Goal: Task Accomplishment & Management: Manage account settings

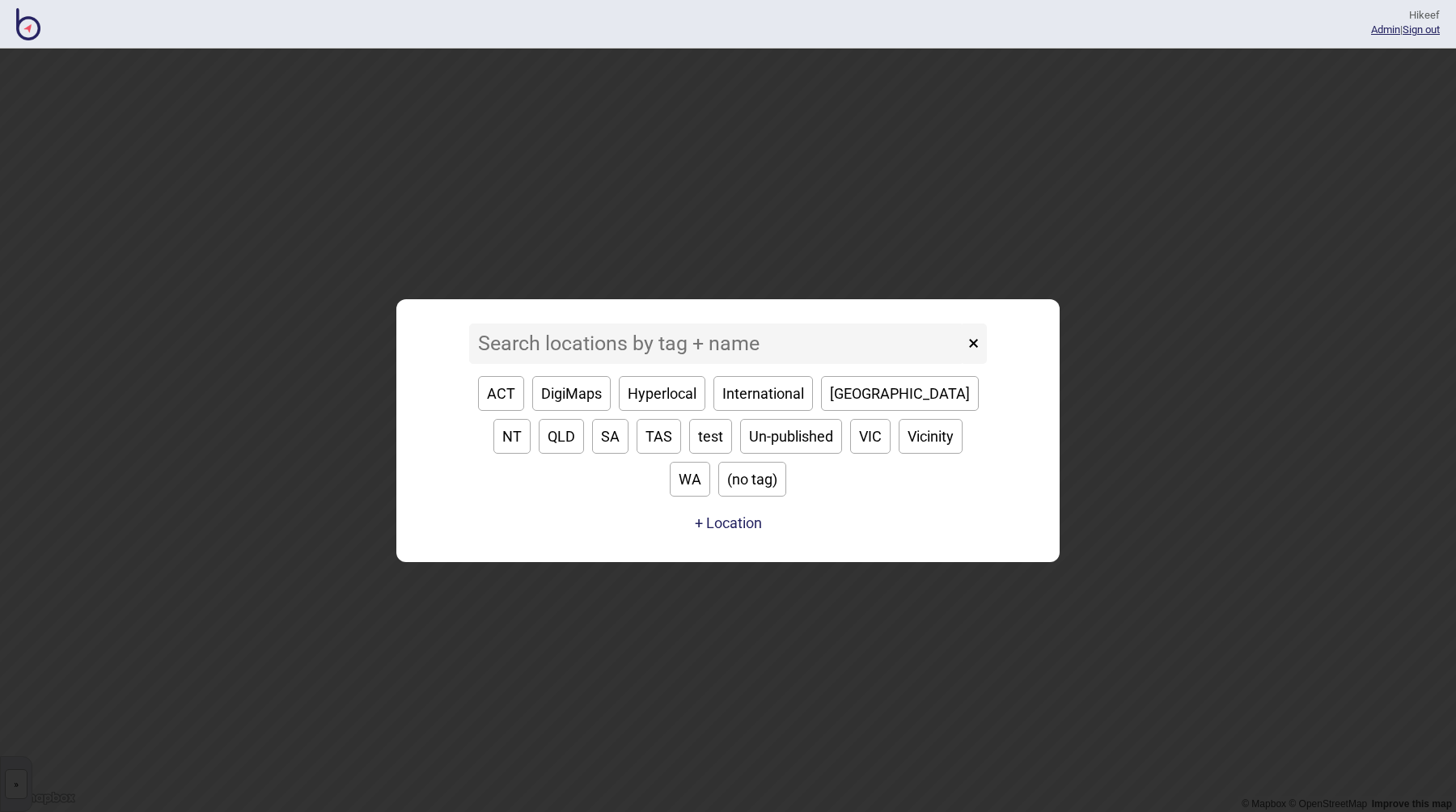
click at [597, 364] on input at bounding box center [716, 344] width 495 height 40
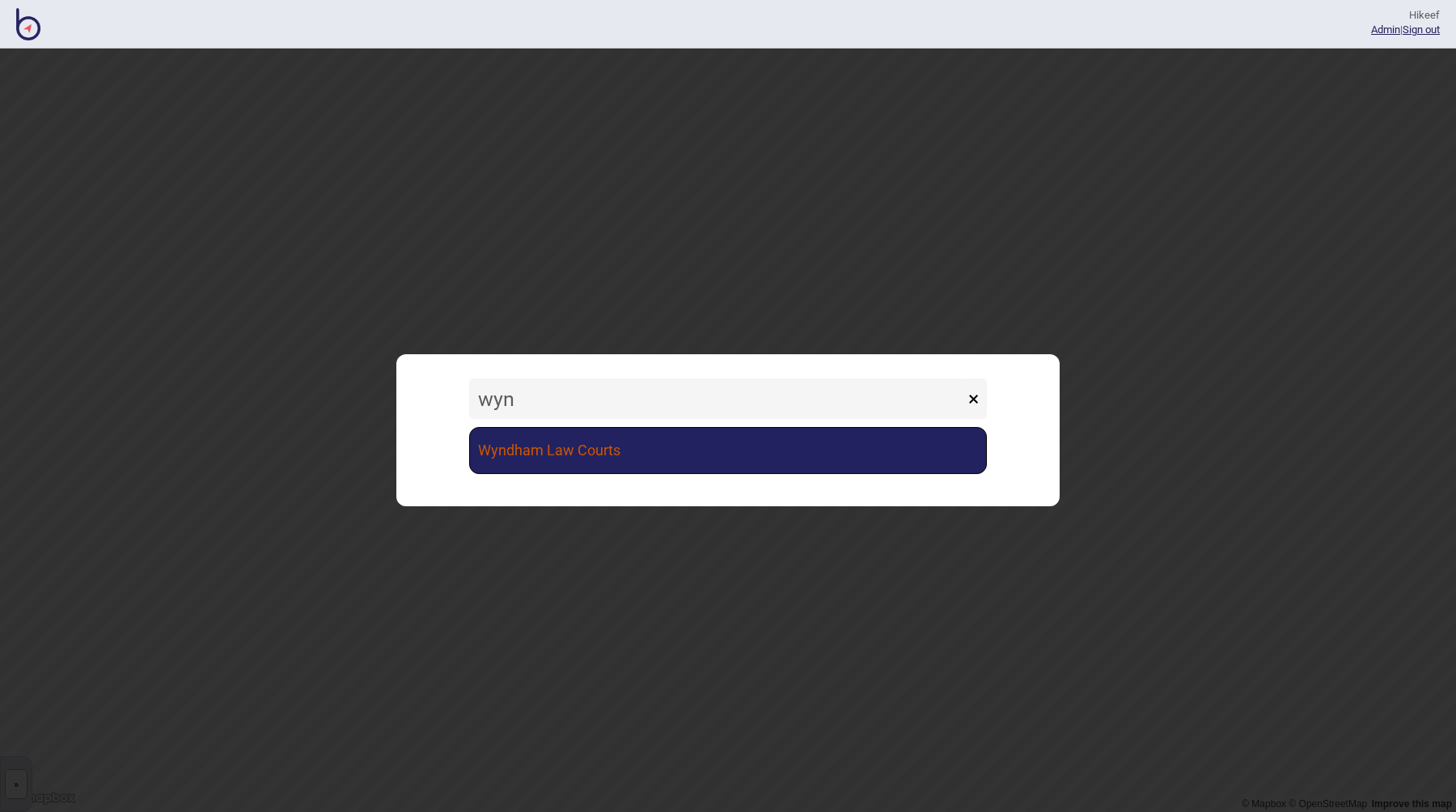
type input "wyn"
click at [635, 463] on link "Wyndham Law Courts" at bounding box center [728, 451] width 518 height 47
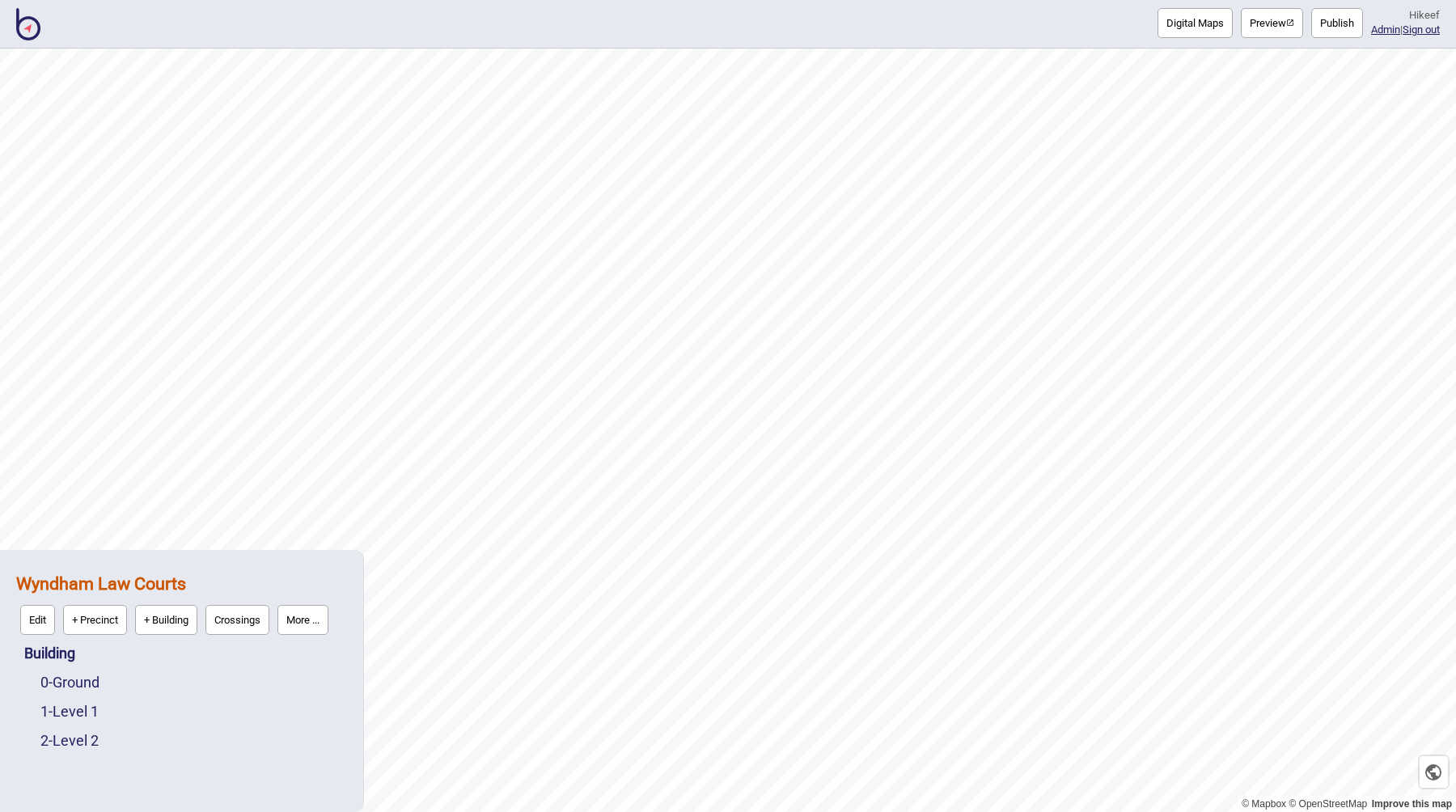
click at [1311, 29] on button "Publish" at bounding box center [1337, 23] width 52 height 30
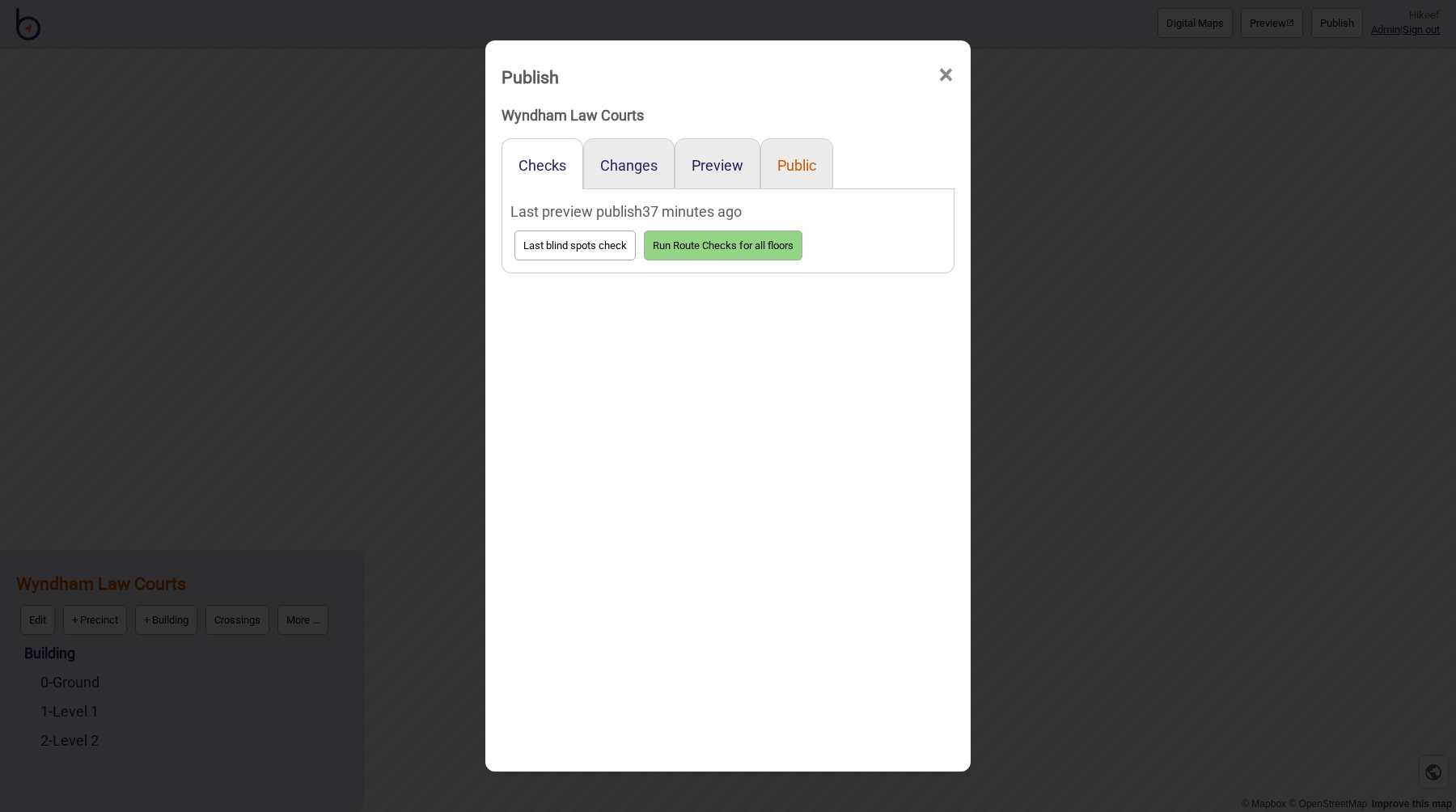
click at [795, 167] on button "Public" at bounding box center [795, 164] width 38 height 17
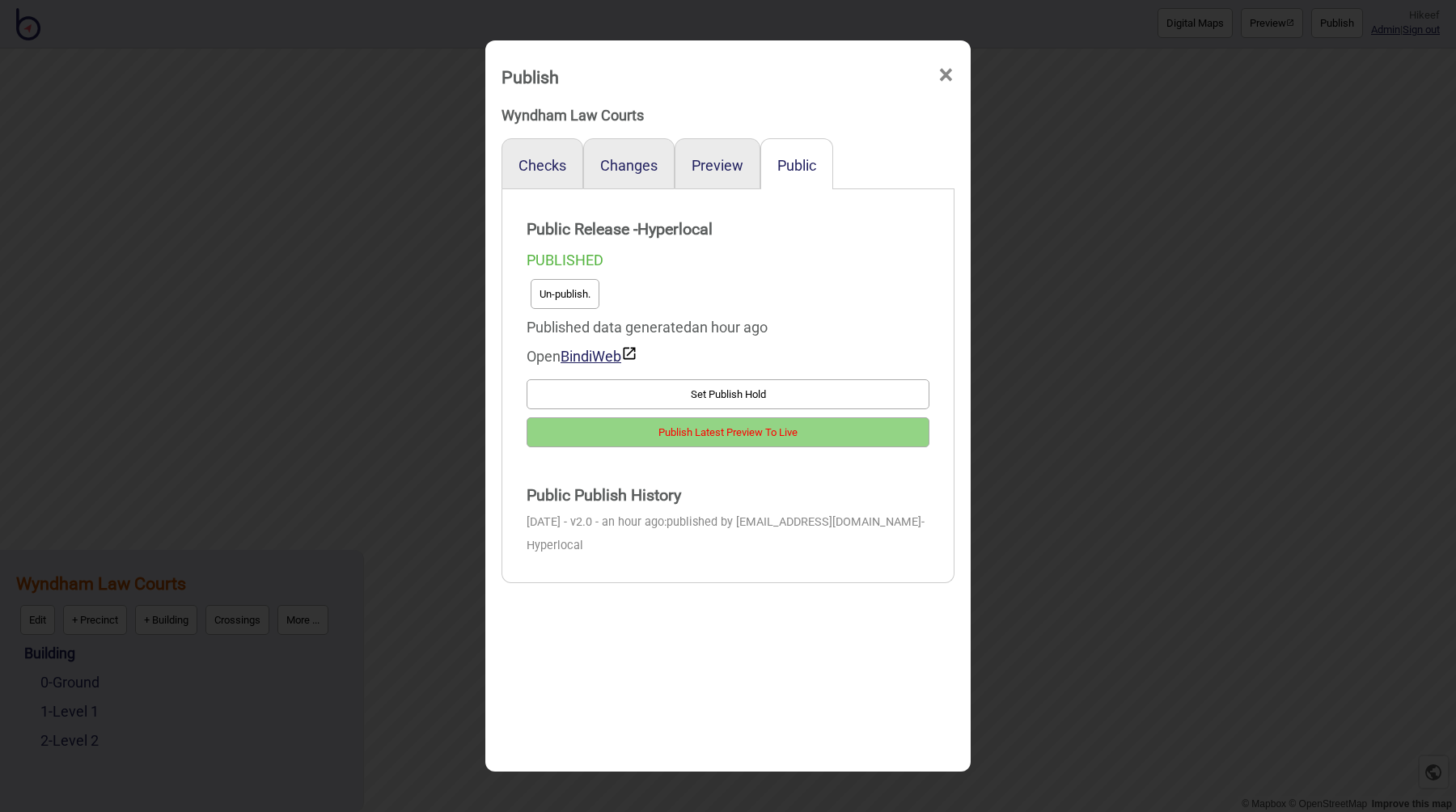
click at [1046, 388] on div "Publish × Wyndham Law Courts Checks Changes Preview Public Public Release - Hyp…" at bounding box center [728, 406] width 1456 height 812
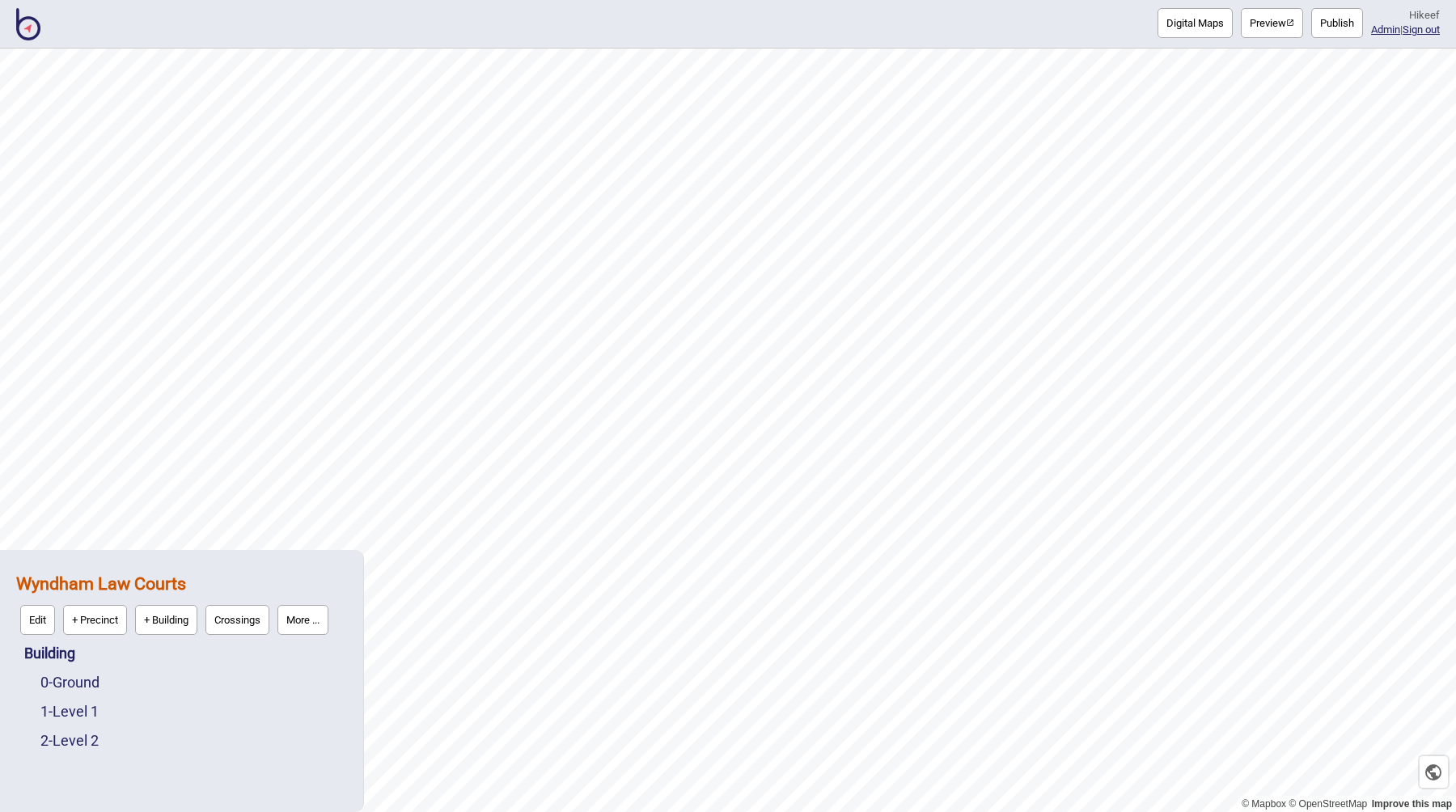
click at [315, 616] on button "More ..." at bounding box center [303, 619] width 51 height 30
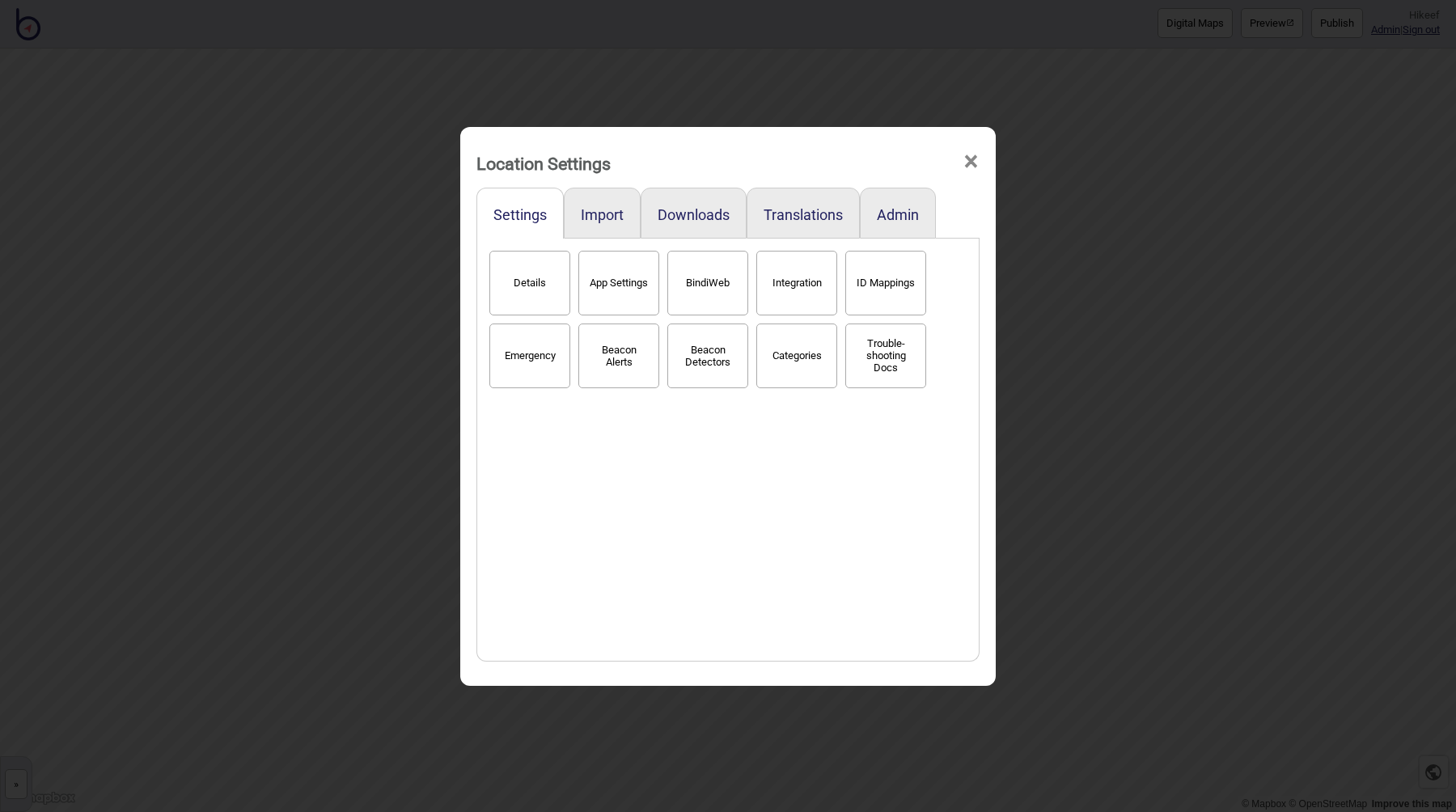
click at [354, 417] on div "Location Settings × Settings Import Downloads Translations Admin Details App Se…" at bounding box center [728, 406] width 1456 height 812
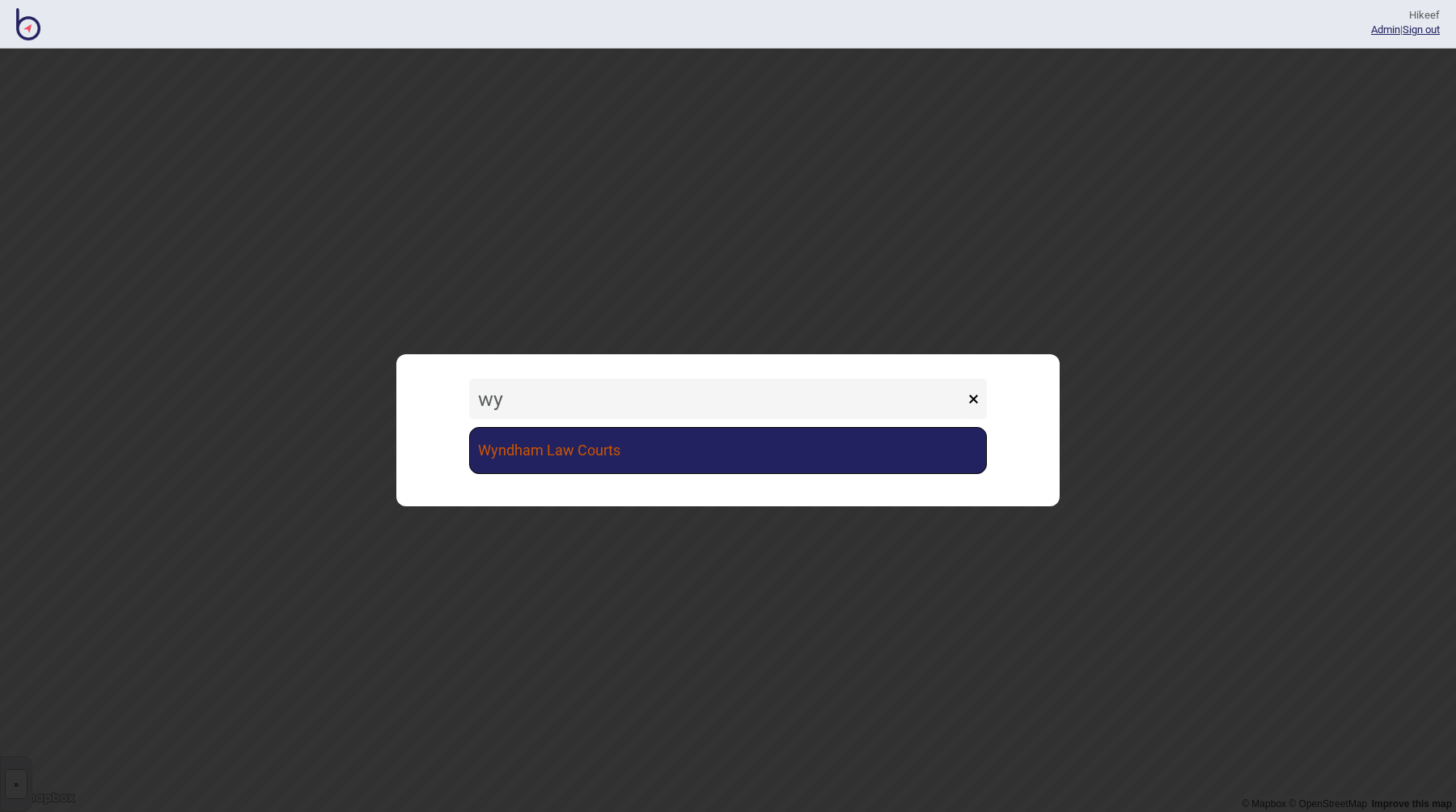
type input "wy"
click at [584, 460] on link "Wyndham Law Courts" at bounding box center [728, 451] width 518 height 47
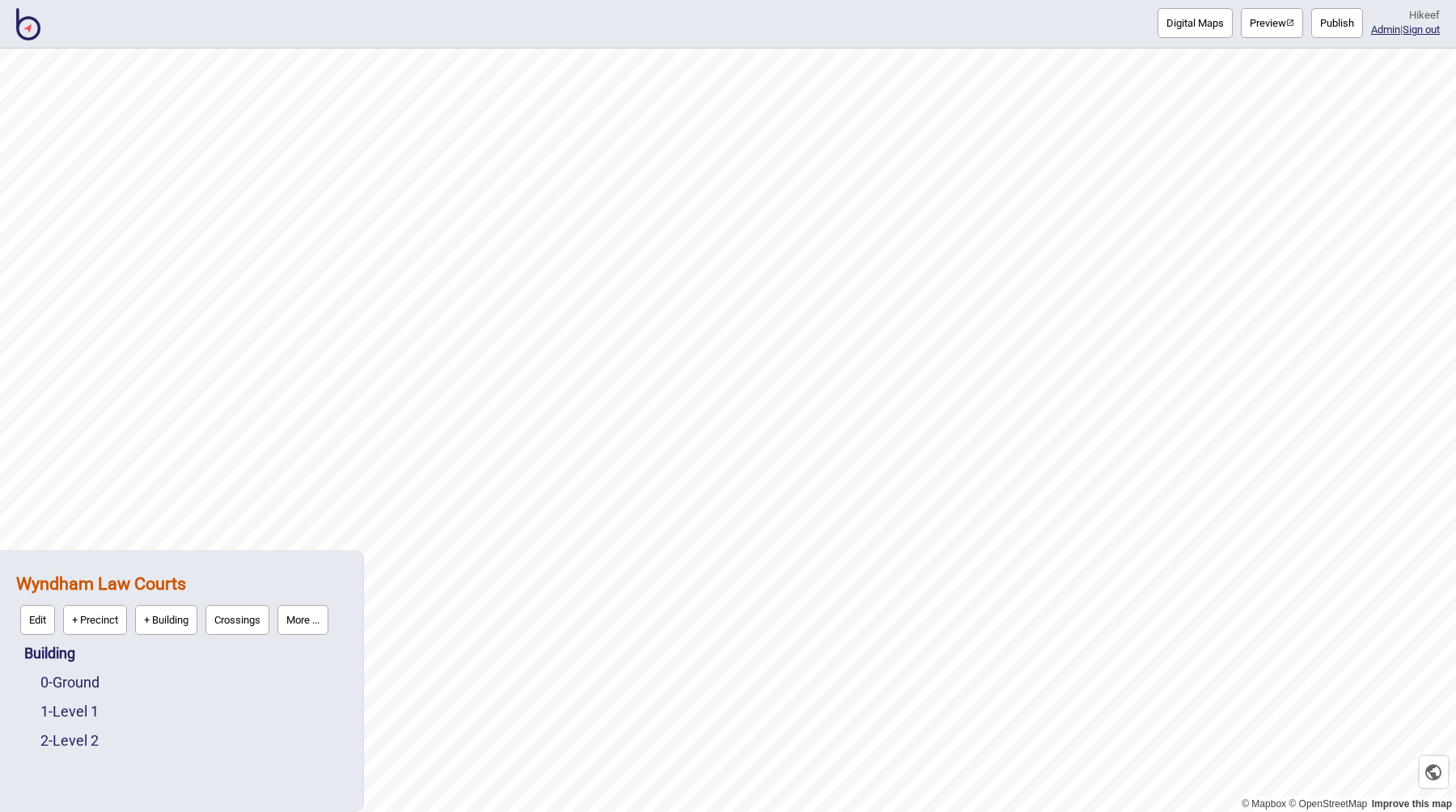
click at [292, 624] on button "More ..." at bounding box center [303, 619] width 51 height 30
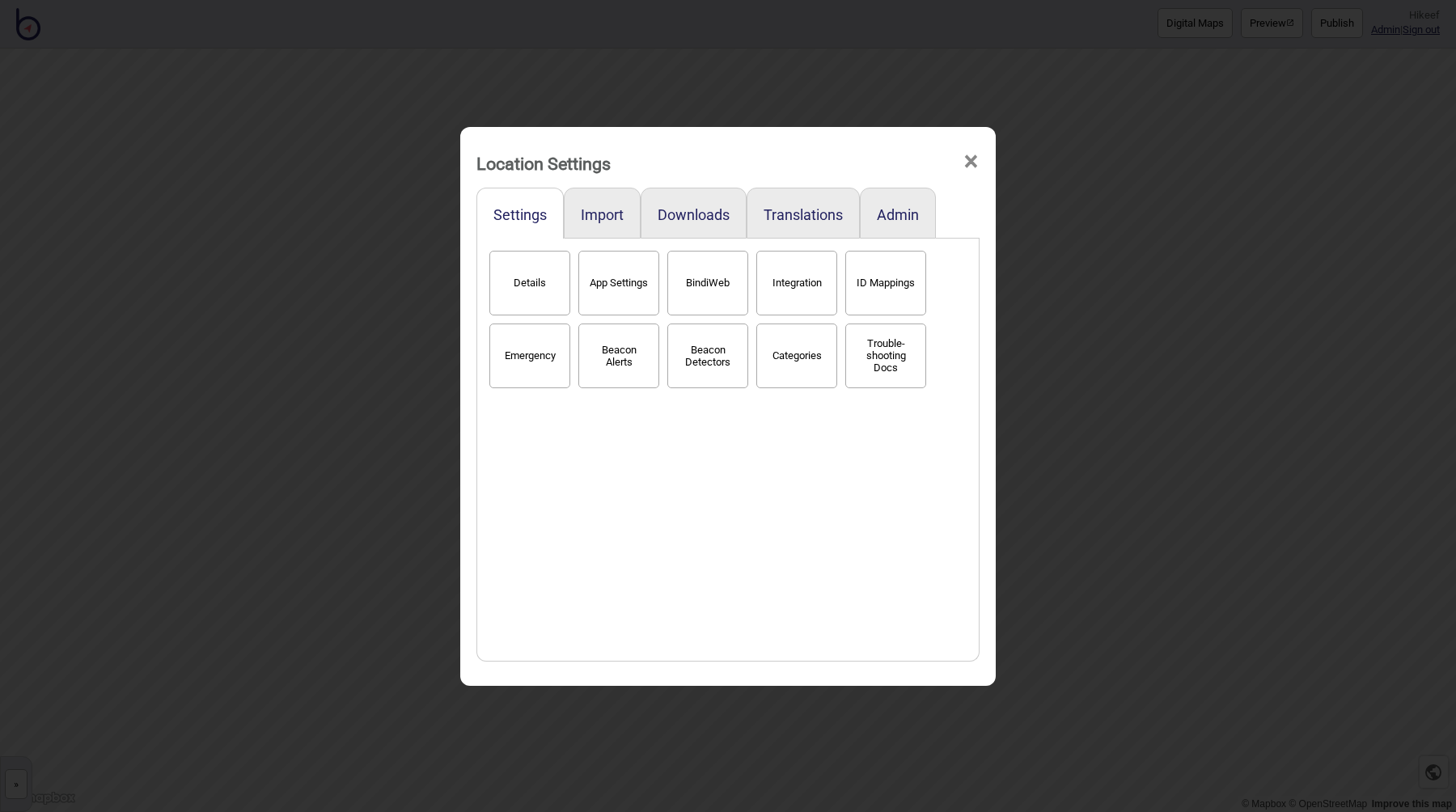
click at [646, 518] on div "Details App Settings BindiWeb Integration ID Mappings Emergency Beacon Alerts B…" at bounding box center [728, 450] width 485 height 406
click at [668, 212] on button "Downloads" at bounding box center [693, 214] width 72 height 17
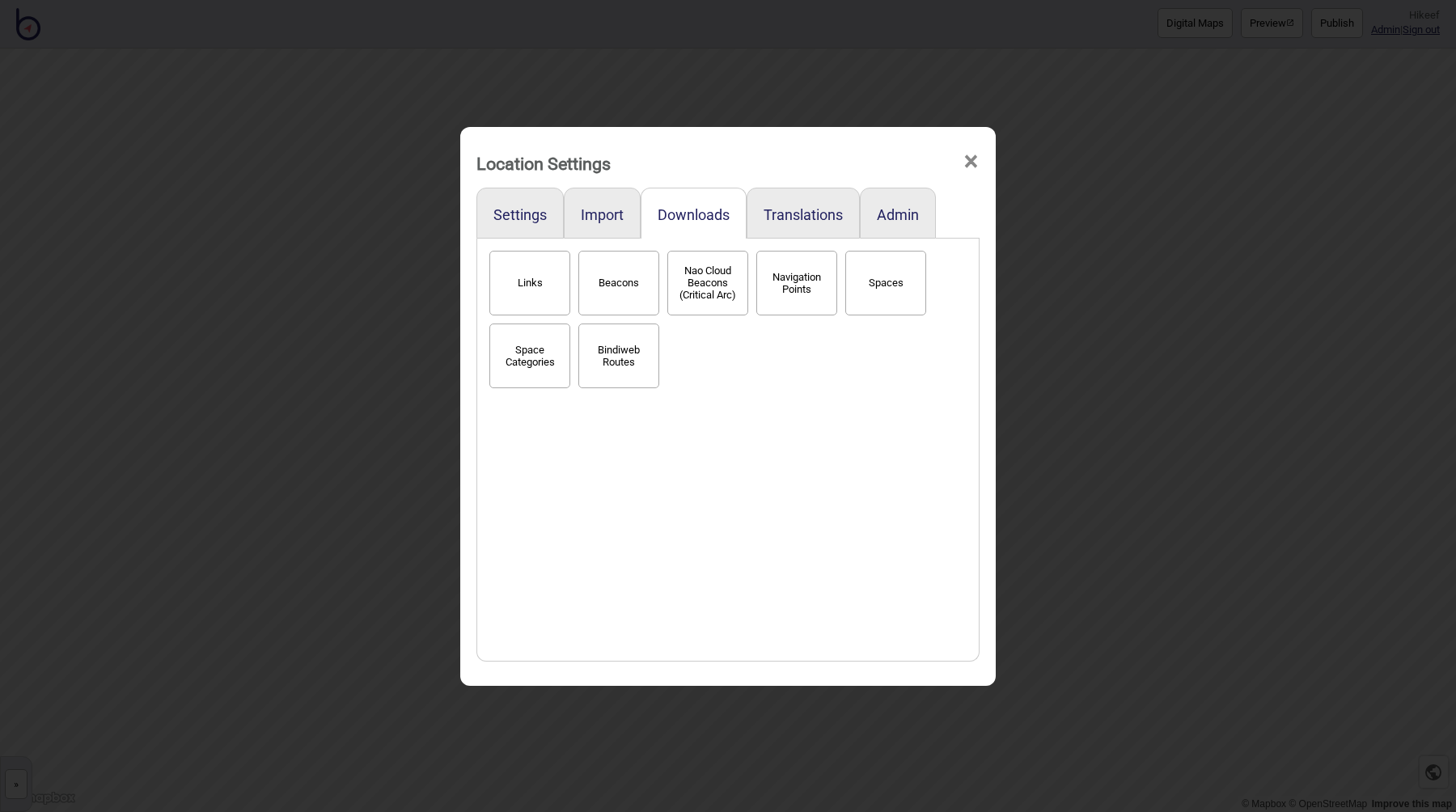
click at [737, 432] on div "Links Beacons Nao Cloud Beacons (Critical Arc) Navigation Points Spaces Space C…" at bounding box center [728, 450] width 485 height 406
click at [622, 351] on button "Bindiweb Routes" at bounding box center [618, 356] width 81 height 65
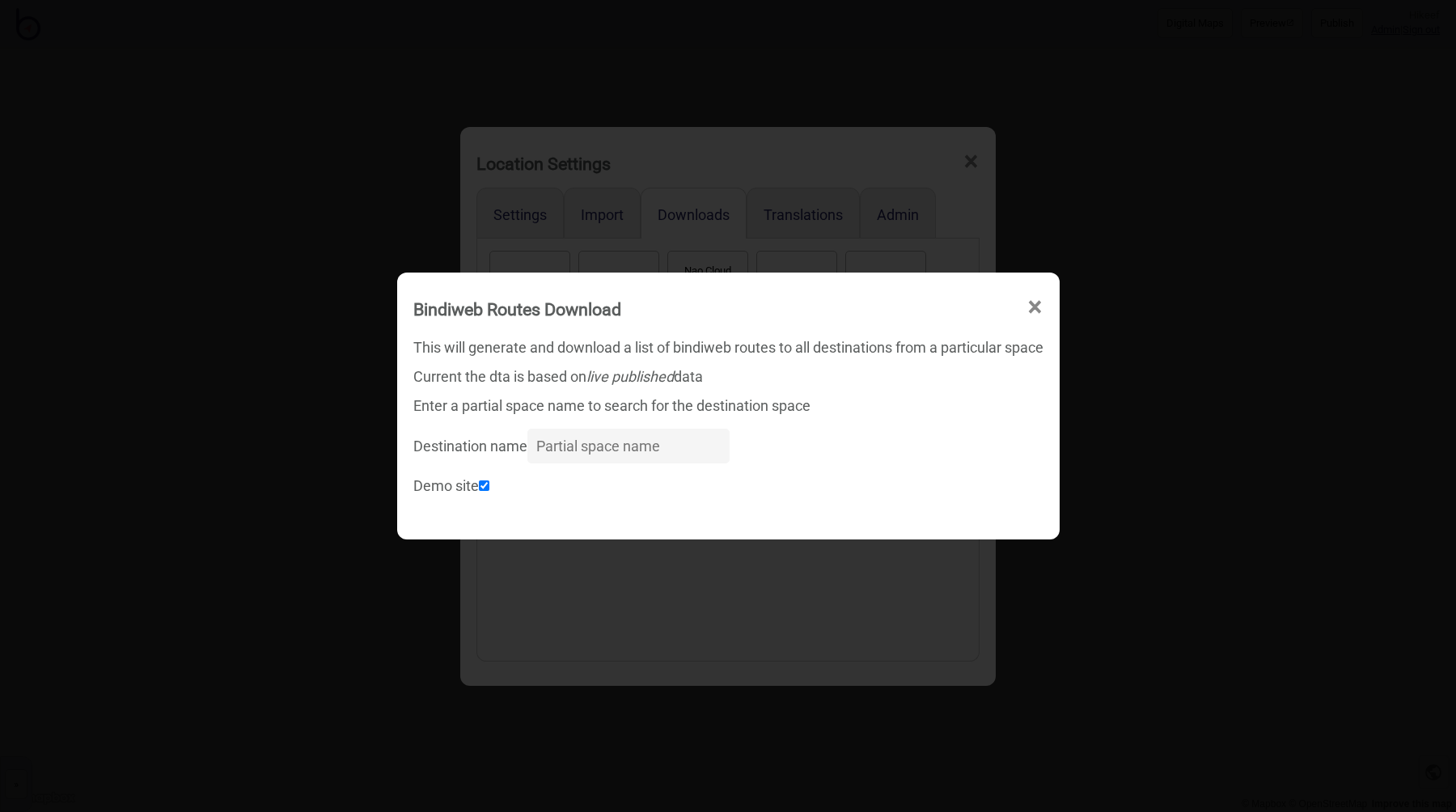
click at [583, 451] on input "Destination name" at bounding box center [628, 445] width 202 height 34
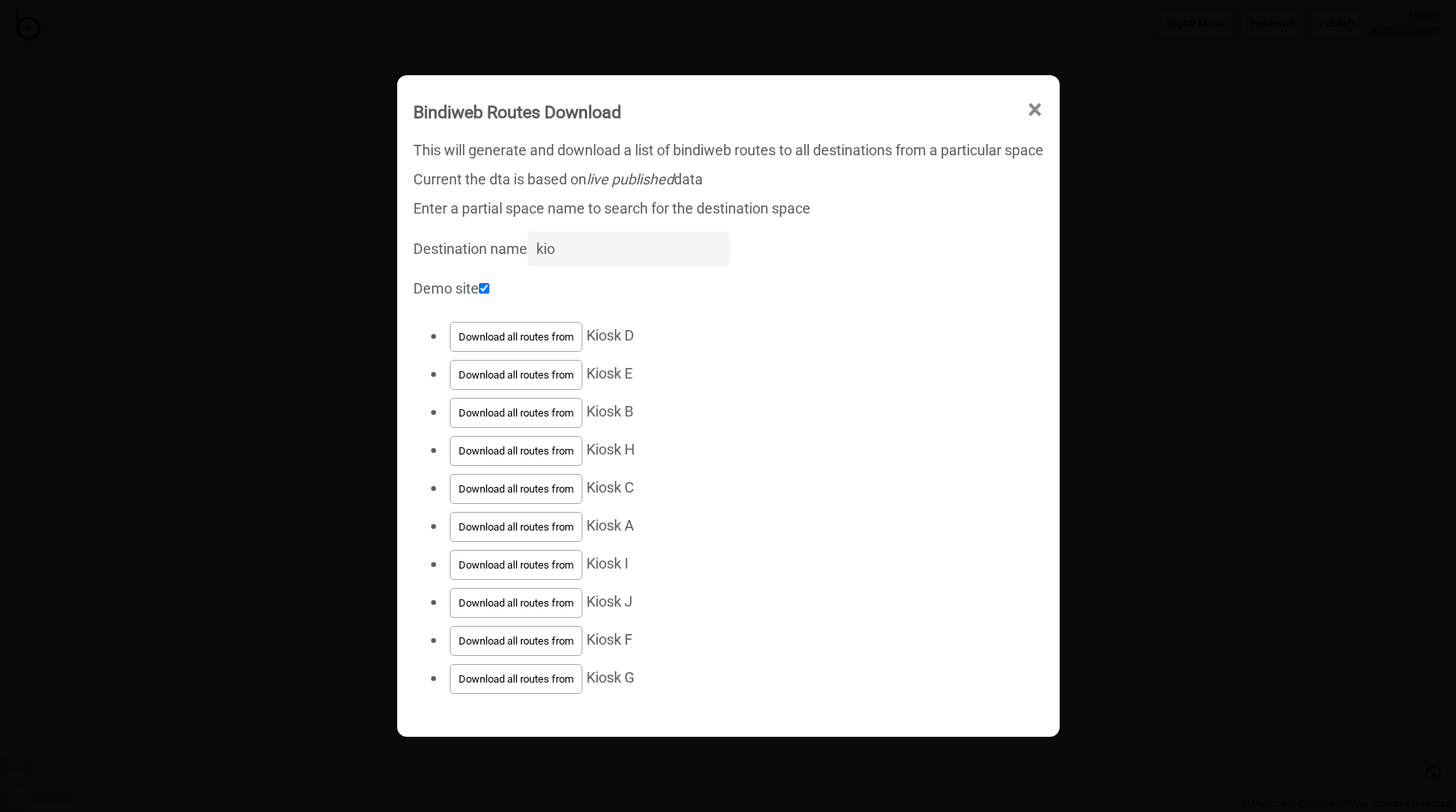
type input "kio"
click at [549, 333] on button "Download all routes from" at bounding box center [516, 337] width 133 height 30
click at [692, 437] on li "Download all routes from Kiosk H" at bounding box center [744, 451] width 598 height 38
click at [709, 388] on li "Download all routes from Kiosk E" at bounding box center [744, 374] width 598 height 38
click at [782, 372] on li "Download all routes from Kiosk E" at bounding box center [744, 374] width 598 height 38
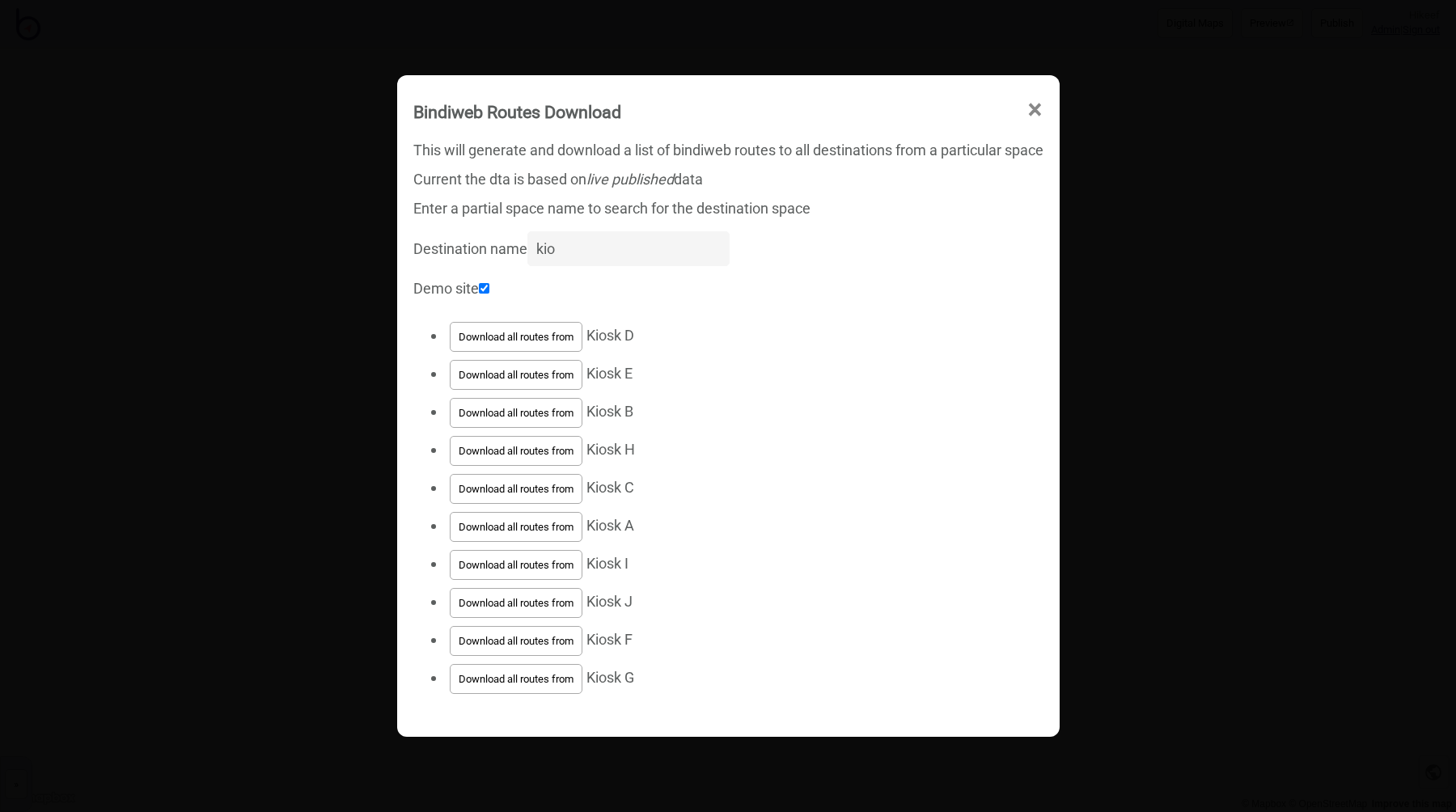
click at [808, 351] on li "Download all routes from Kiosk D" at bounding box center [744, 337] width 598 height 38
click at [956, 344] on li "Download all routes from Kiosk D" at bounding box center [744, 337] width 598 height 38
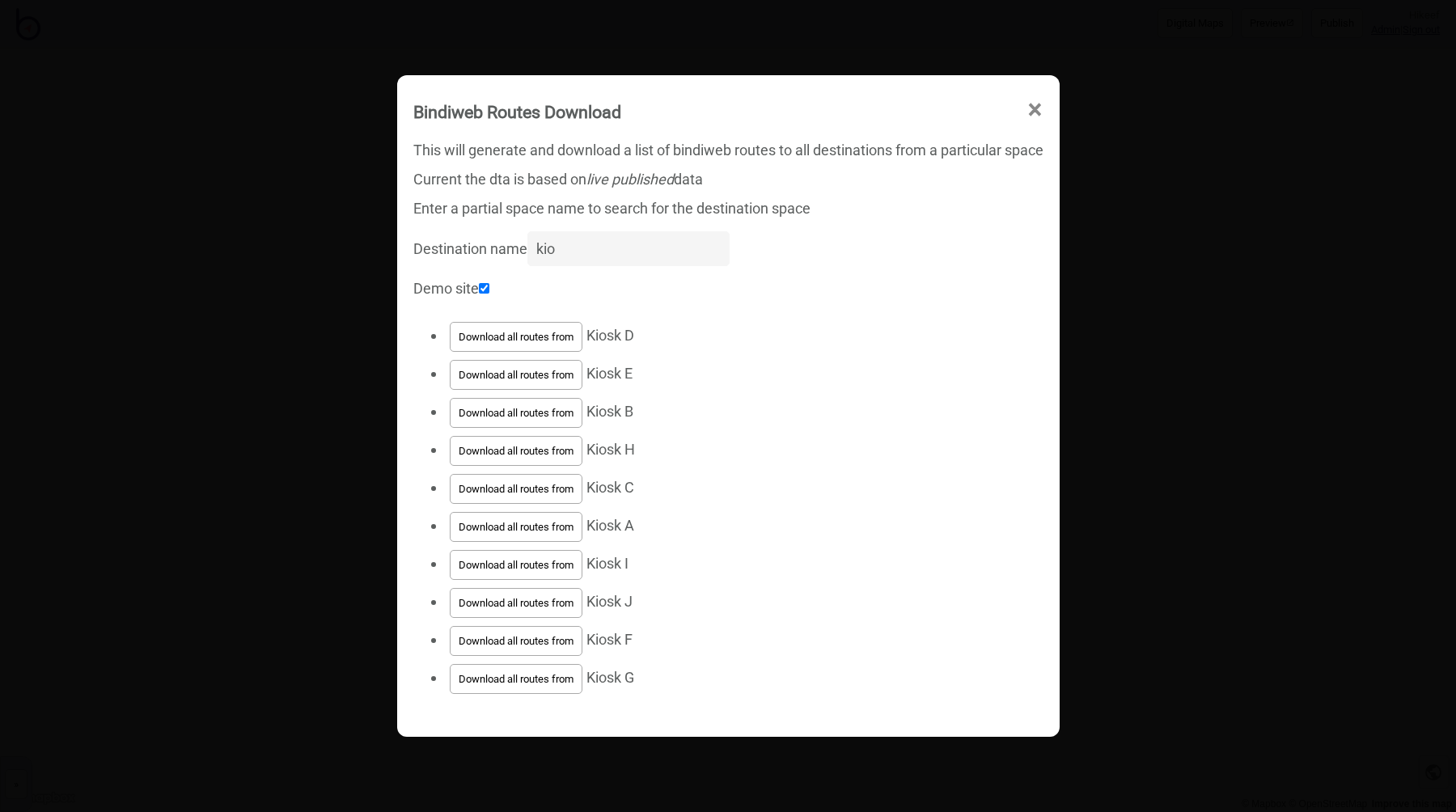
click at [956, 344] on li "Download all routes from Kiosk D" at bounding box center [744, 337] width 598 height 38
click at [698, 377] on li "Download all routes from Kiosk E" at bounding box center [744, 374] width 598 height 38
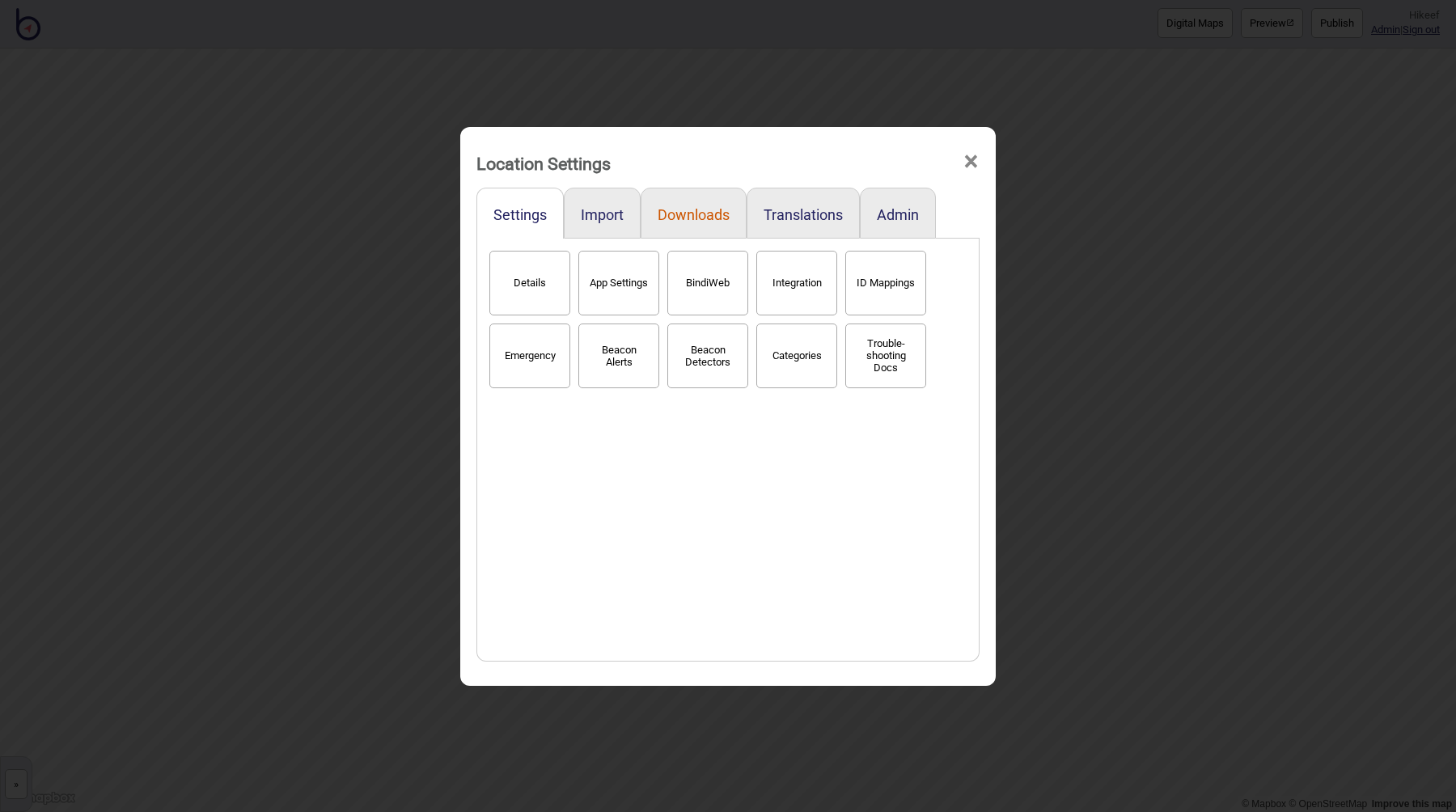
click at [693, 211] on button "Downloads" at bounding box center [693, 214] width 72 height 17
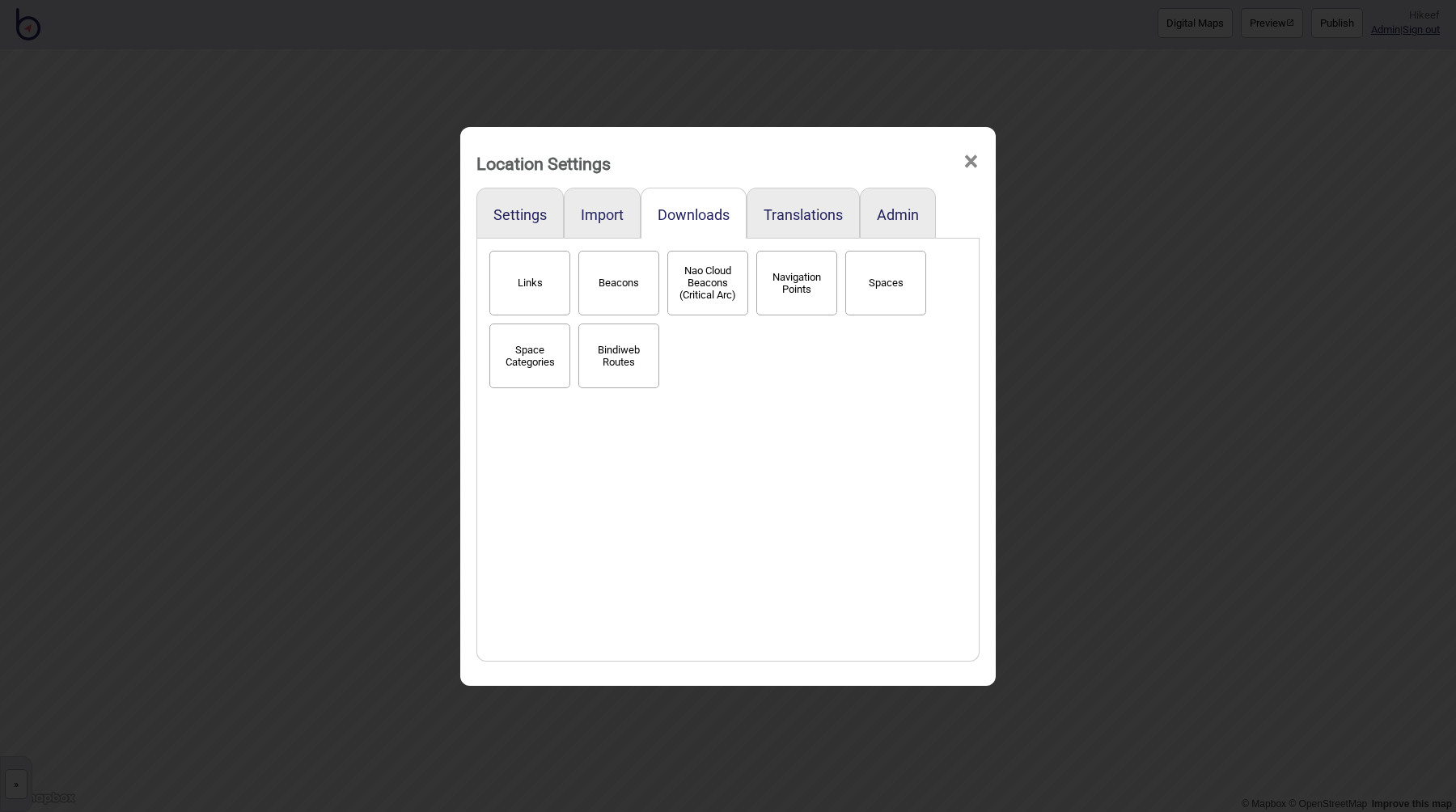
click at [620, 355] on button "Bindiweb Routes" at bounding box center [618, 356] width 81 height 65
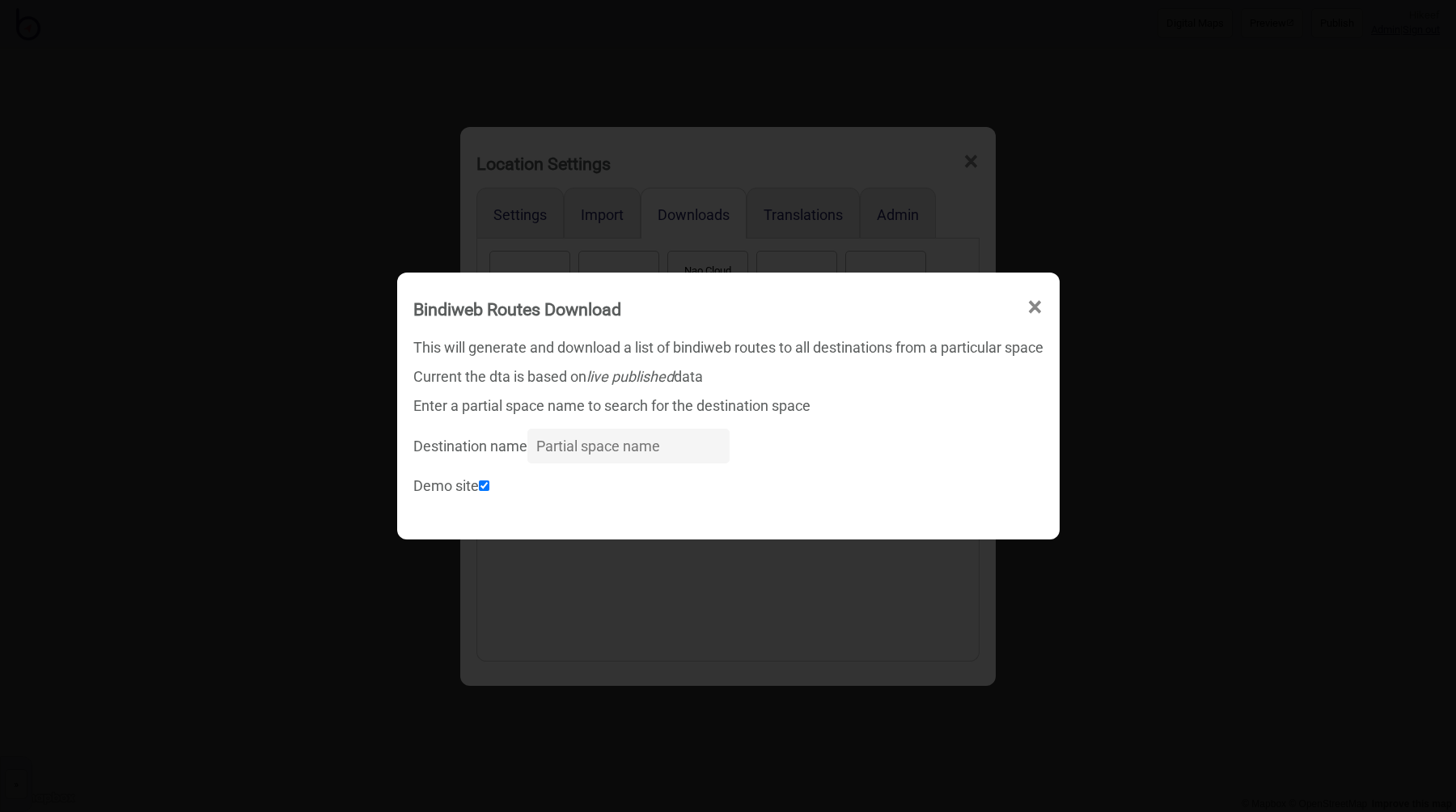
click at [596, 451] on input "Destination name" at bounding box center [628, 445] width 202 height 34
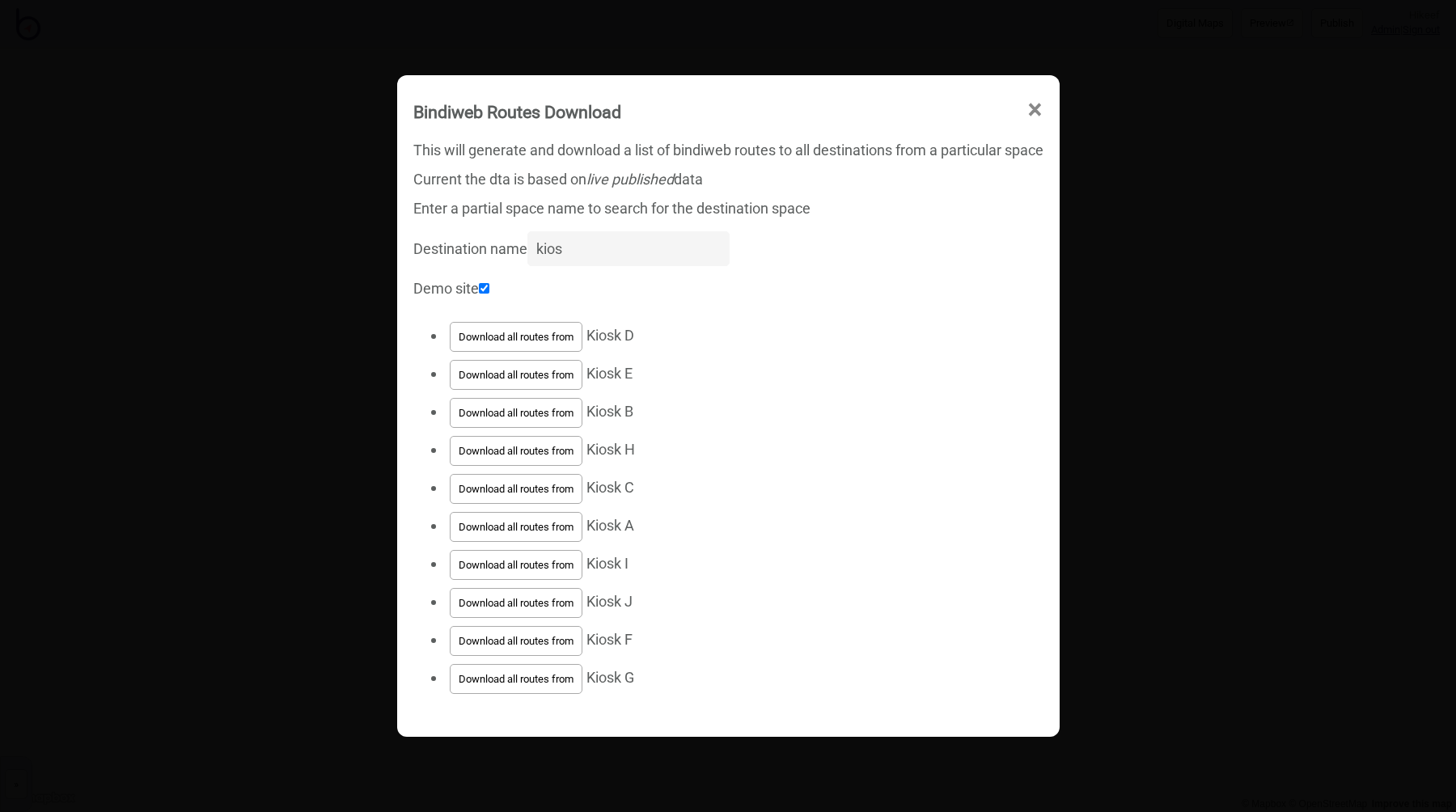
type input "kios"
click at [533, 336] on button "Download all routes from" at bounding box center [516, 337] width 133 height 30
click at [755, 406] on li "Download all routes from Kiosk B" at bounding box center [744, 412] width 598 height 38
click at [543, 381] on button "Download all routes from" at bounding box center [516, 375] width 133 height 30
click at [537, 408] on button "Download all routes from" at bounding box center [516, 412] width 133 height 30
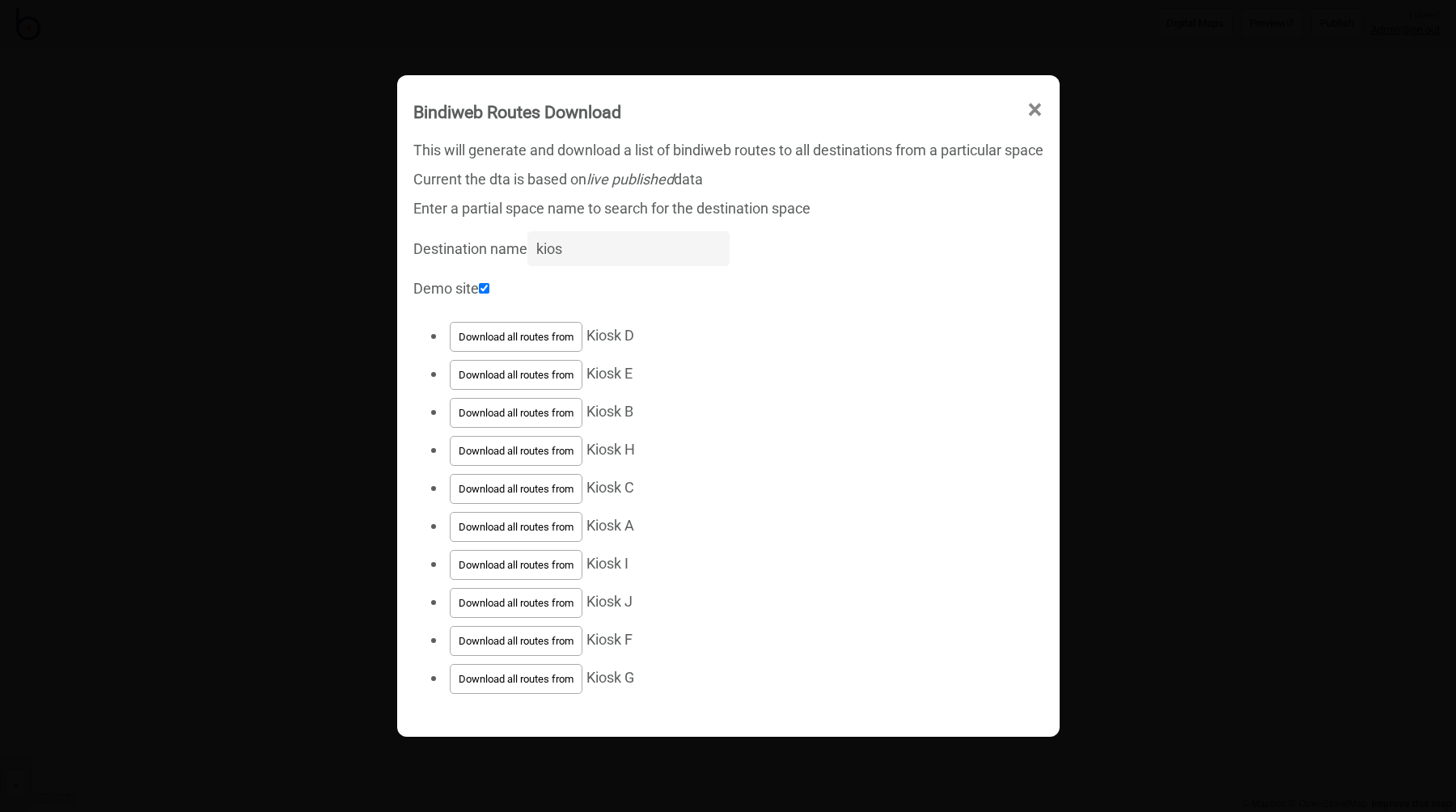
click at [541, 448] on button "Download all routes from" at bounding box center [516, 451] width 133 height 30
click at [538, 482] on button "Download all routes from" at bounding box center [516, 488] width 133 height 30
click at [538, 523] on button "Download all routes from" at bounding box center [516, 527] width 133 height 30
click at [540, 559] on button "Download all routes from" at bounding box center [516, 565] width 133 height 30
click at [552, 600] on button "Download all routes from" at bounding box center [516, 602] width 133 height 30
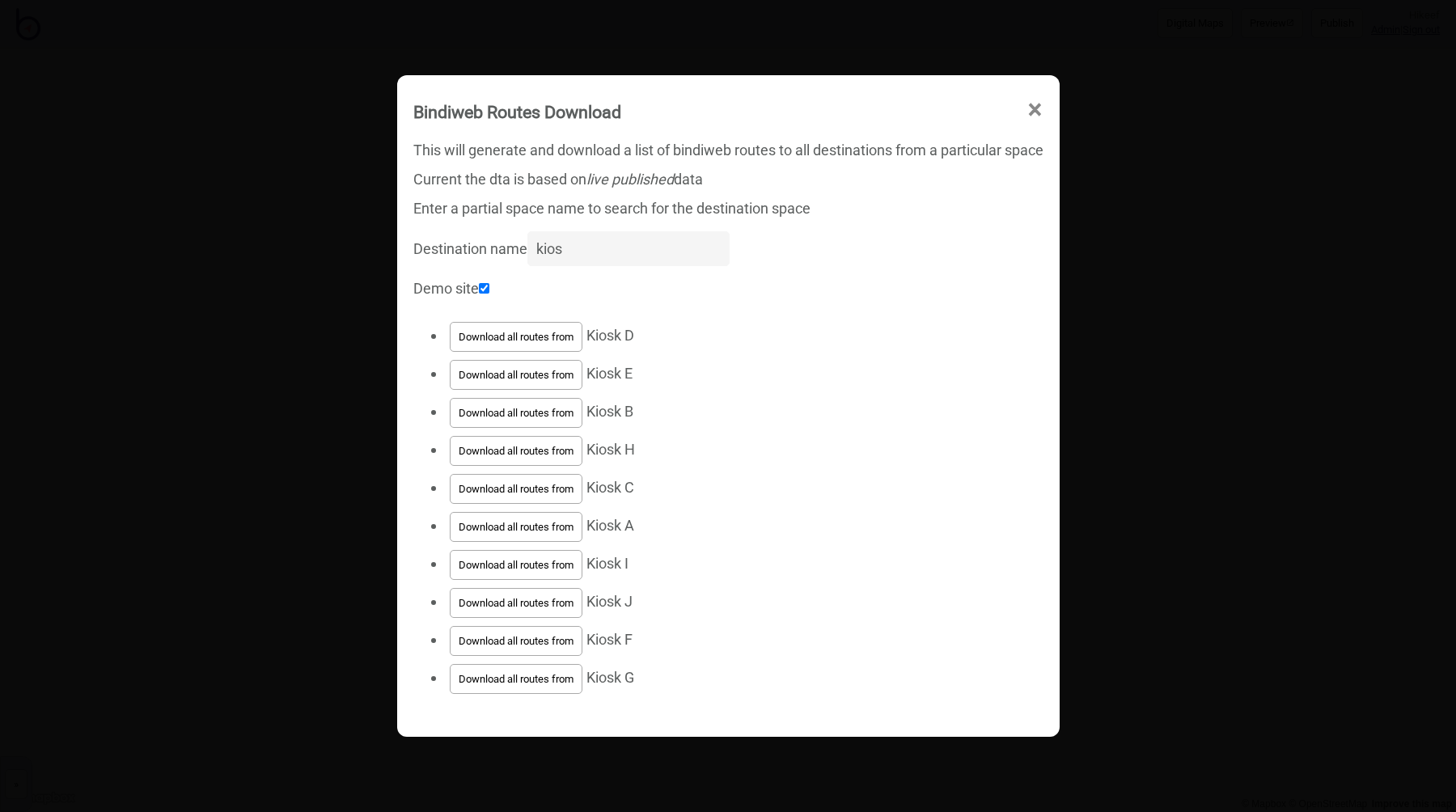
click at [539, 654] on button "Download all routes from" at bounding box center [516, 641] width 133 height 30
click at [540, 674] on button "Download all routes from" at bounding box center [516, 678] width 133 height 30
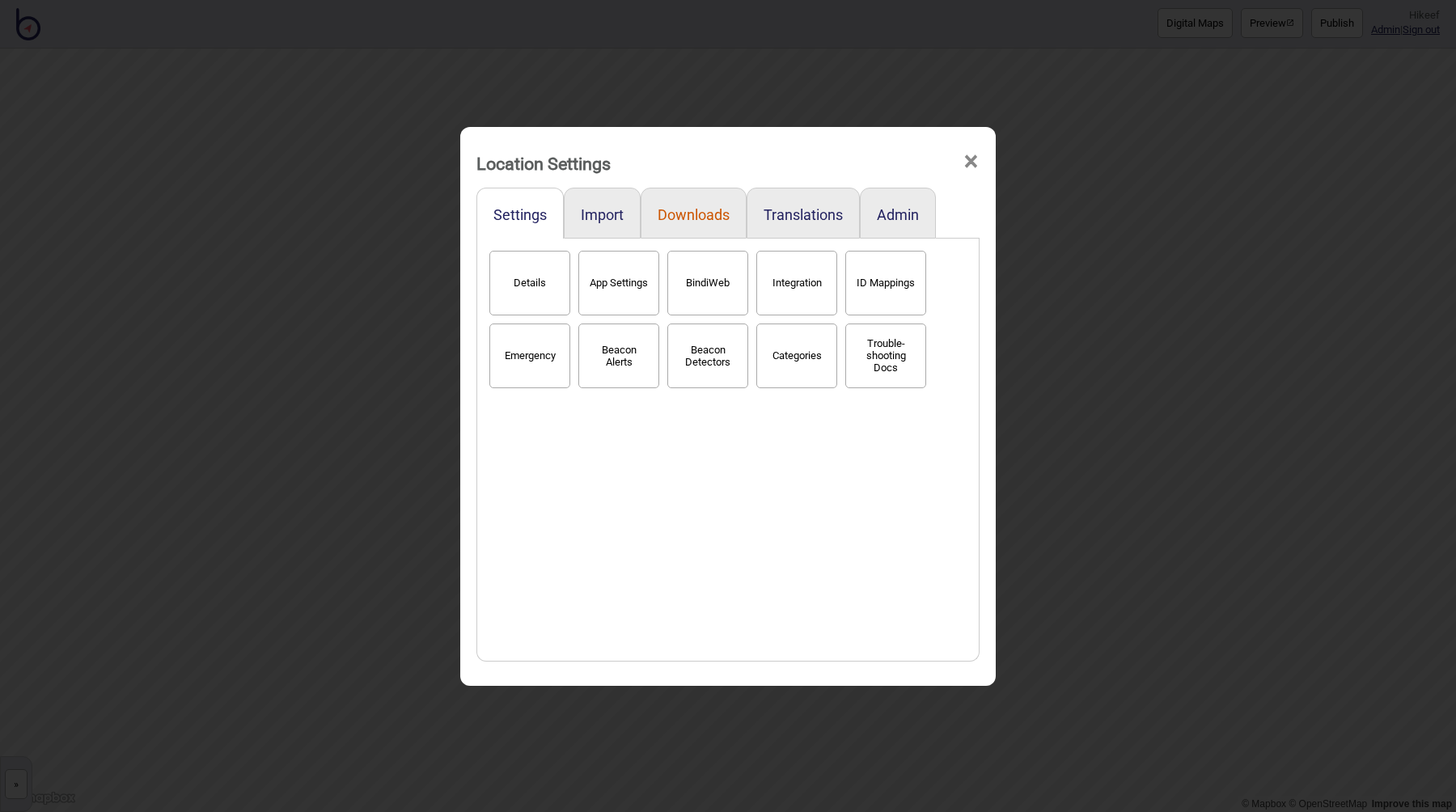
click at [677, 214] on button "Downloads" at bounding box center [693, 214] width 72 height 17
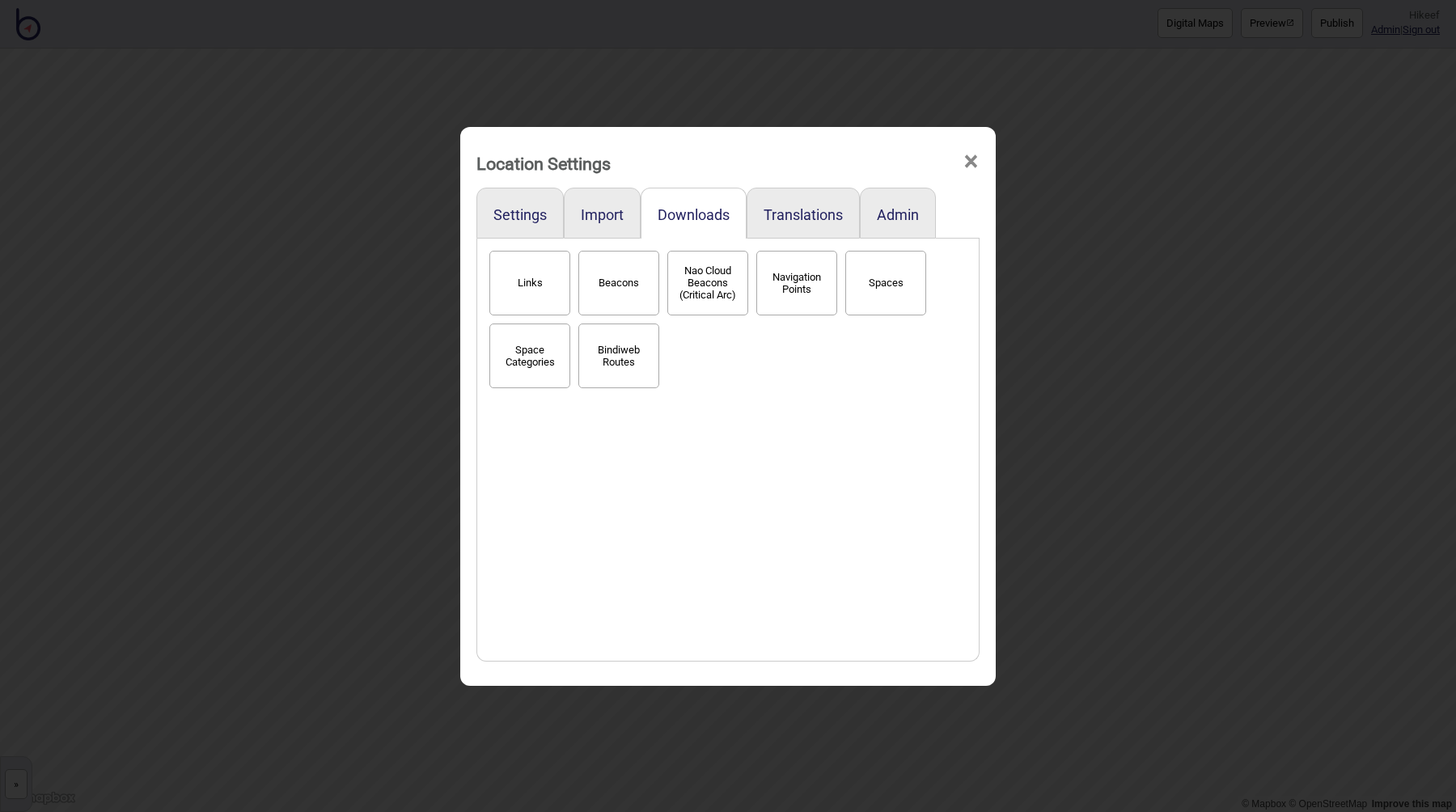
click at [611, 355] on button "Bindiweb Routes" at bounding box center [618, 356] width 81 height 65
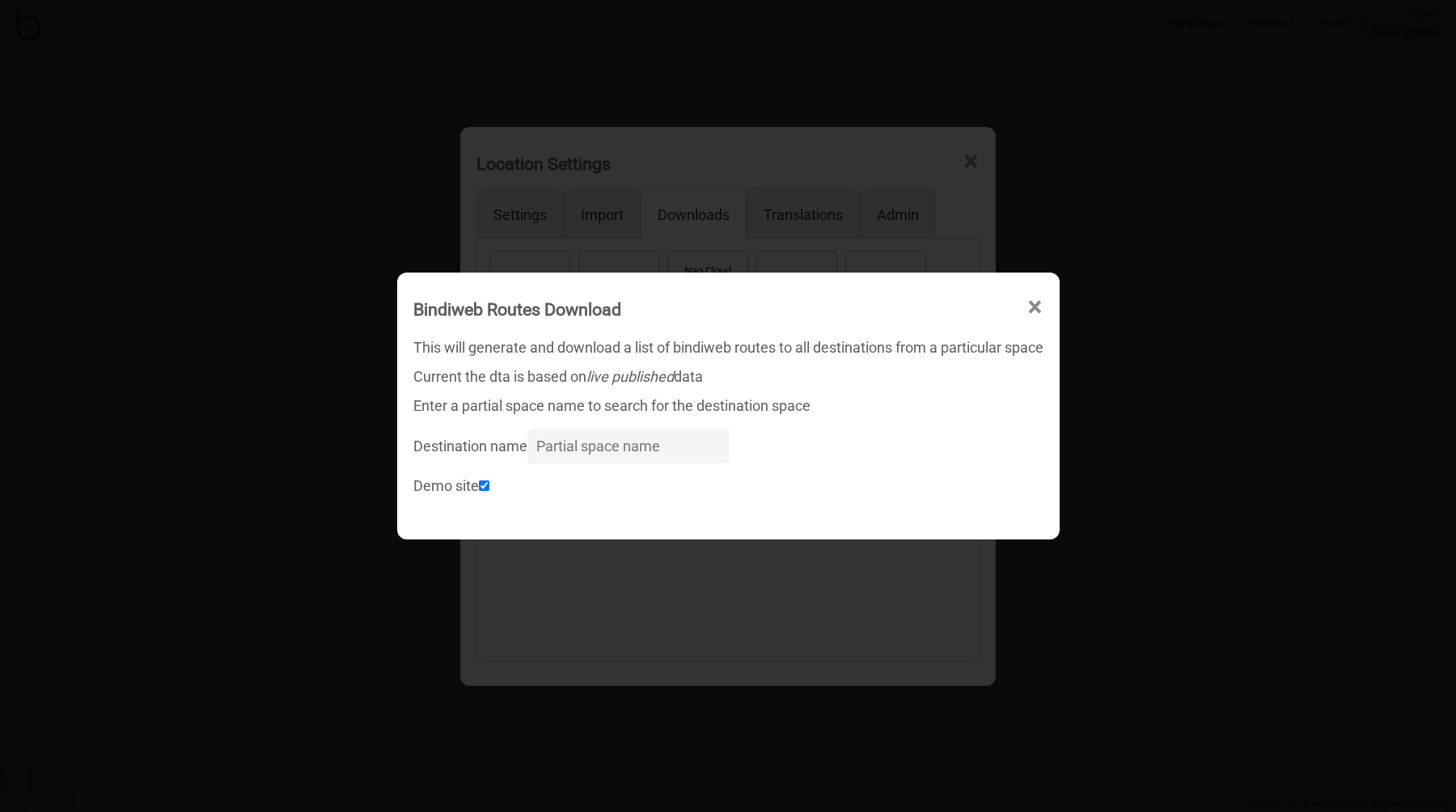
click at [585, 448] on input "Destination name" at bounding box center [628, 445] width 202 height 34
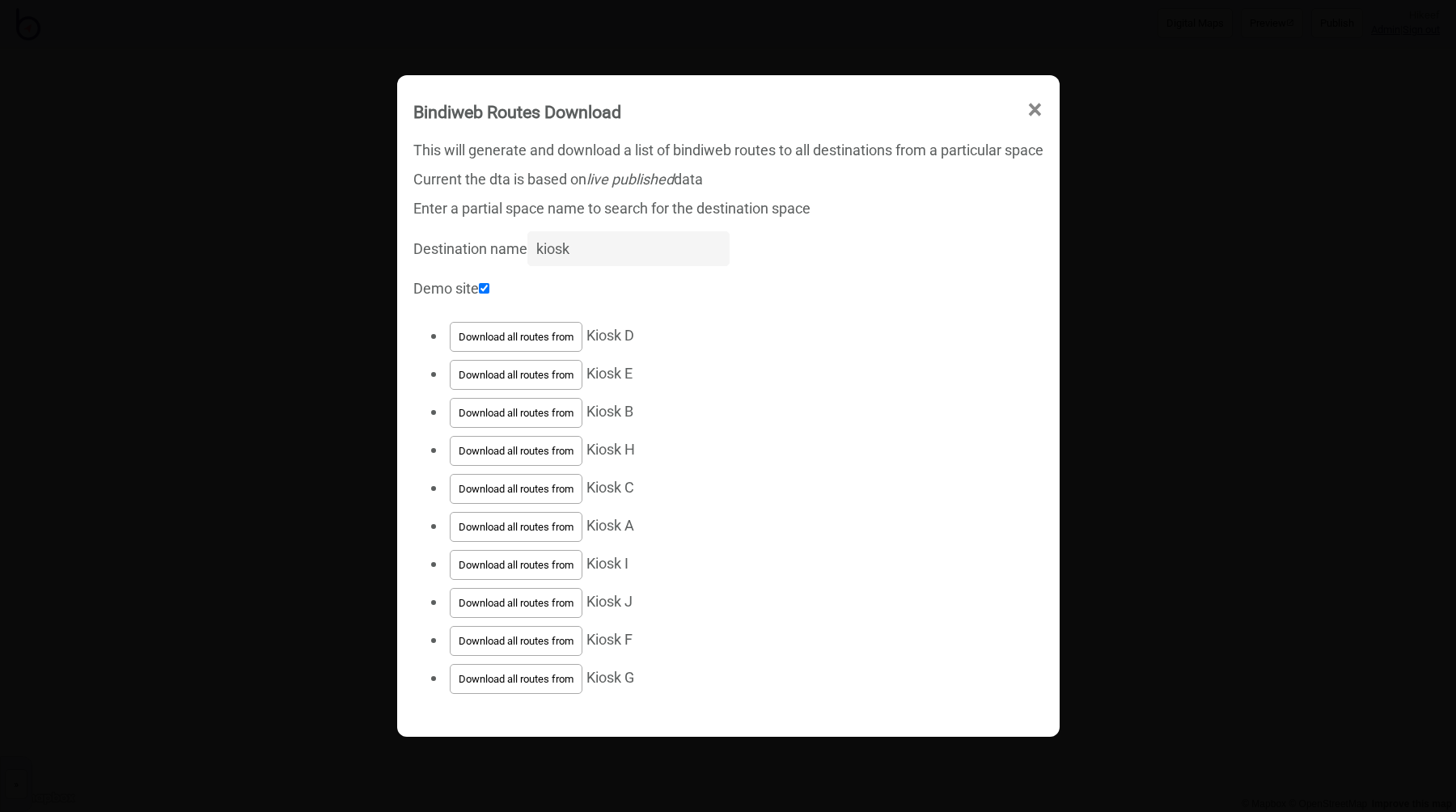
type input "kiosk"
click at [536, 340] on button "Download all routes from" at bounding box center [516, 337] width 133 height 30
click at [528, 374] on button "Download all routes from" at bounding box center [516, 375] width 133 height 30
click at [529, 414] on button "Download all routes from" at bounding box center [516, 412] width 133 height 30
click at [531, 451] on button "Download all routes from" at bounding box center [516, 451] width 133 height 30
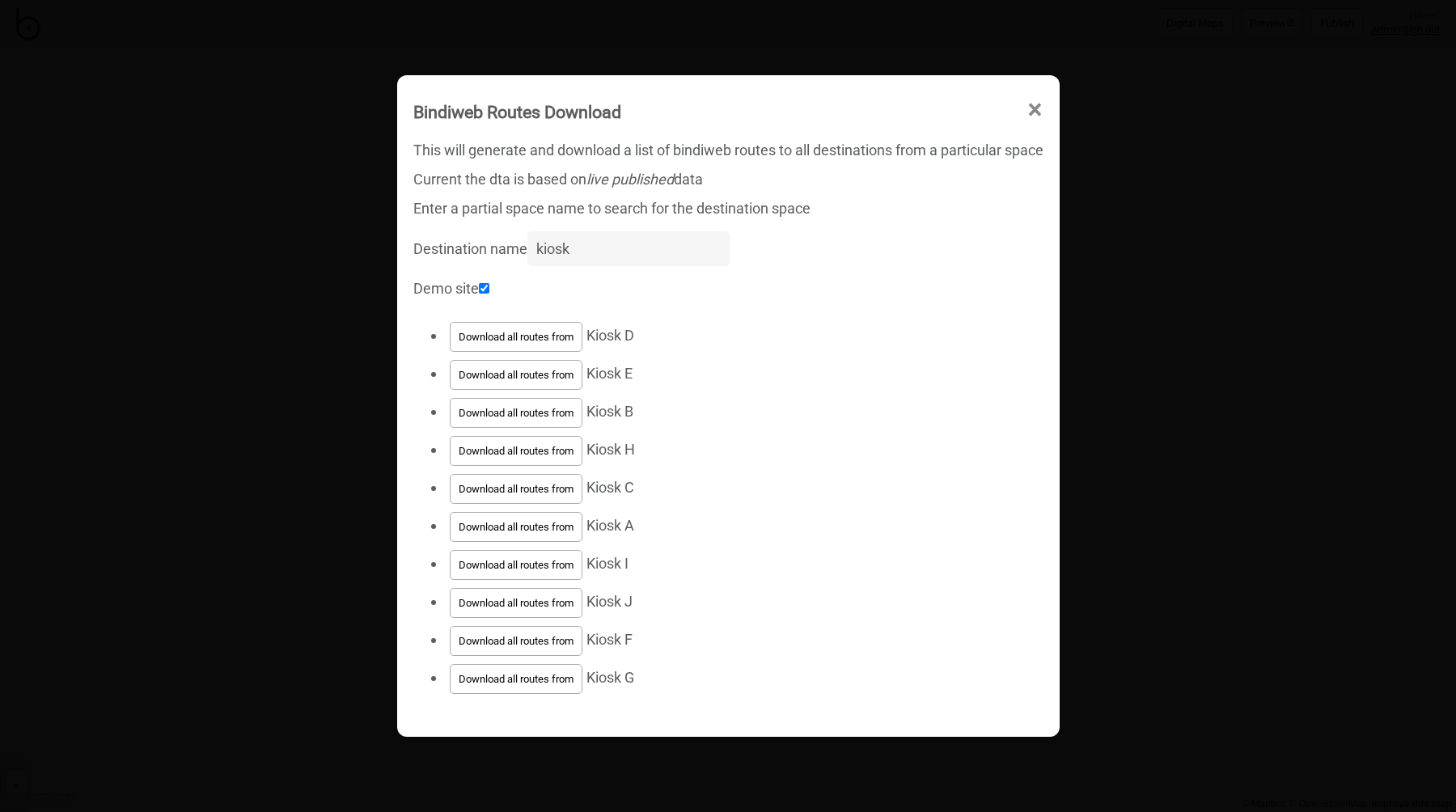
click at [531, 492] on button "Download all routes from" at bounding box center [516, 488] width 133 height 30
click at [532, 518] on button "Download all routes from" at bounding box center [516, 527] width 133 height 30
click at [532, 562] on button "Download all routes from" at bounding box center [516, 565] width 133 height 30
click at [518, 607] on button "Download all routes from" at bounding box center [516, 602] width 133 height 30
click at [526, 633] on button "Download all routes from" at bounding box center [516, 641] width 133 height 30
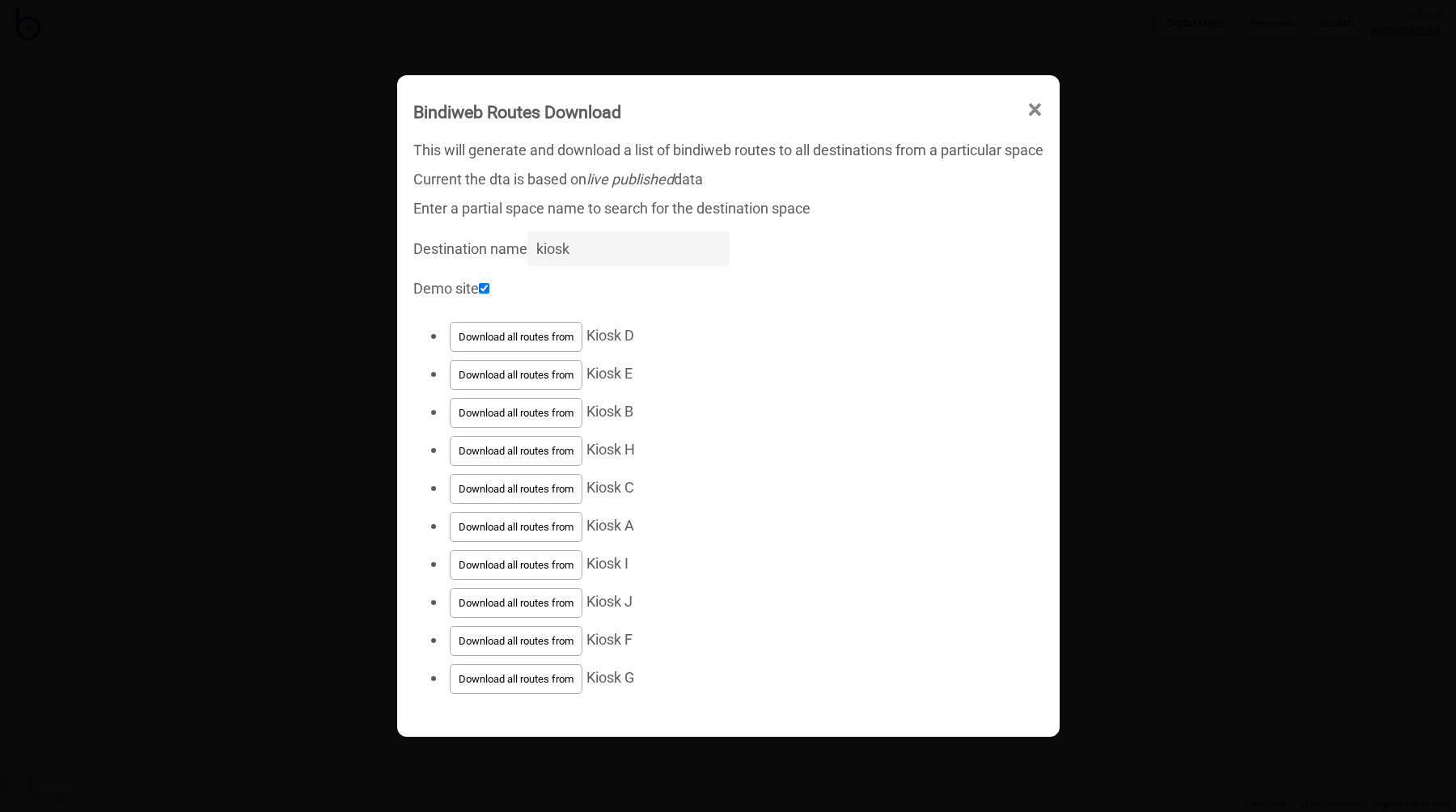
click at [533, 676] on button "Download all routes from" at bounding box center [516, 678] width 133 height 30
click at [930, 419] on li "Download all routes from Kiosk B" at bounding box center [744, 412] width 598 height 38
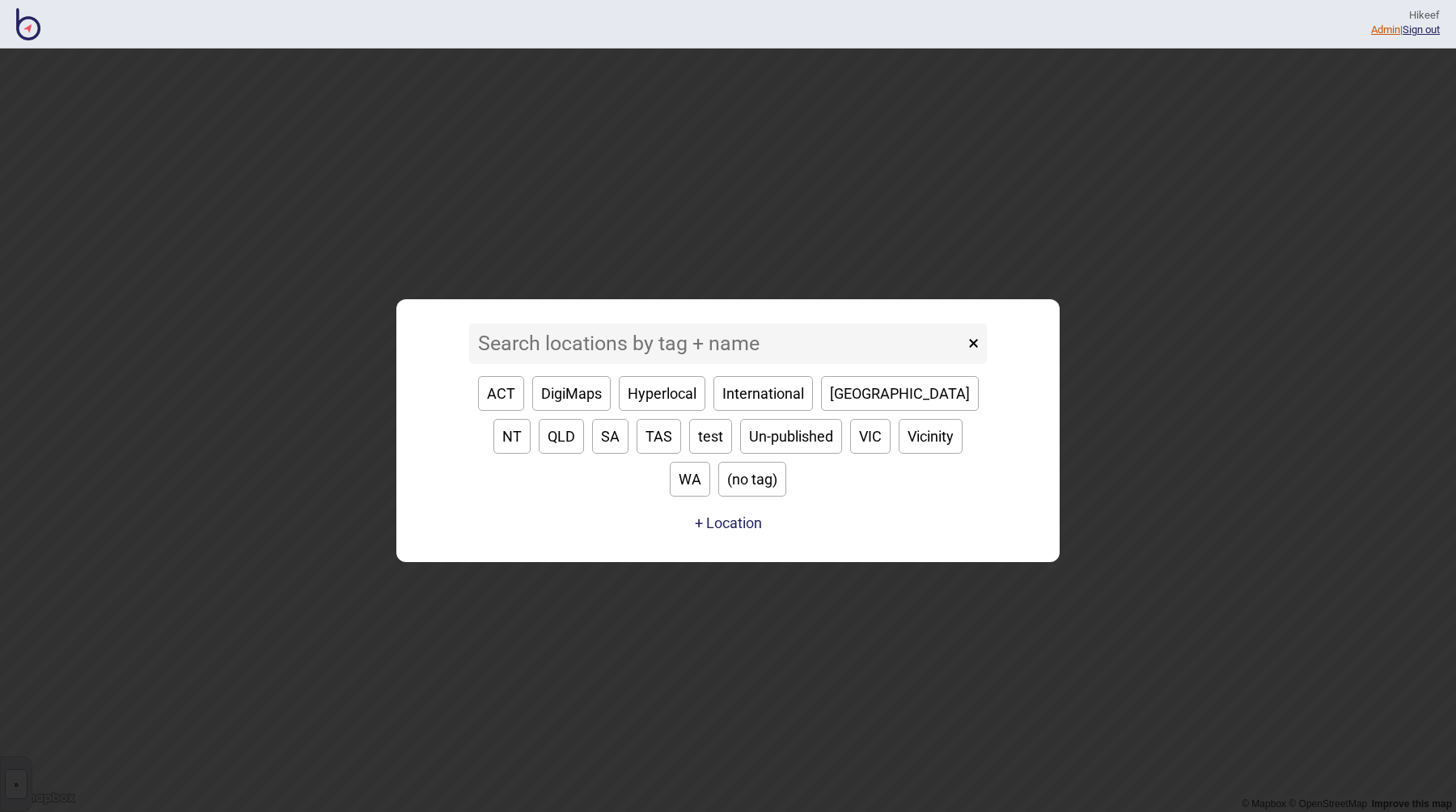
click at [1371, 31] on link "Admin" at bounding box center [1385, 30] width 30 height 12
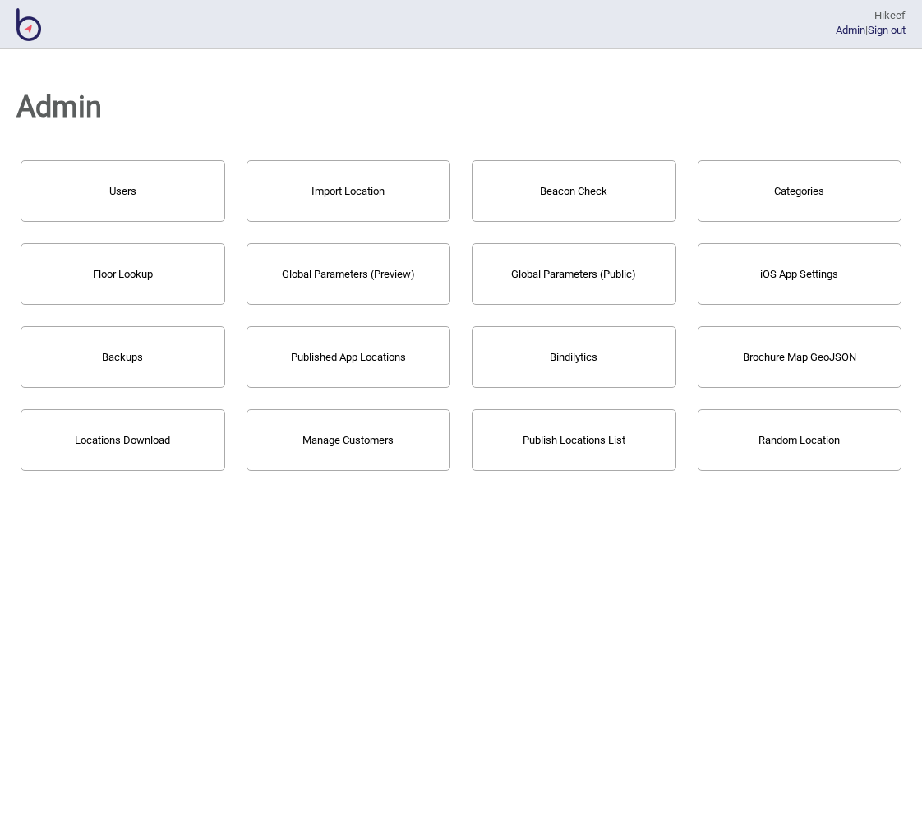
click at [477, 593] on div "Admin Users Import Location Beacon Check Categories Floor Lookup Global Paramet…" at bounding box center [461, 437] width 922 height 776
click at [132, 184] on button "Users" at bounding box center [123, 191] width 205 height 62
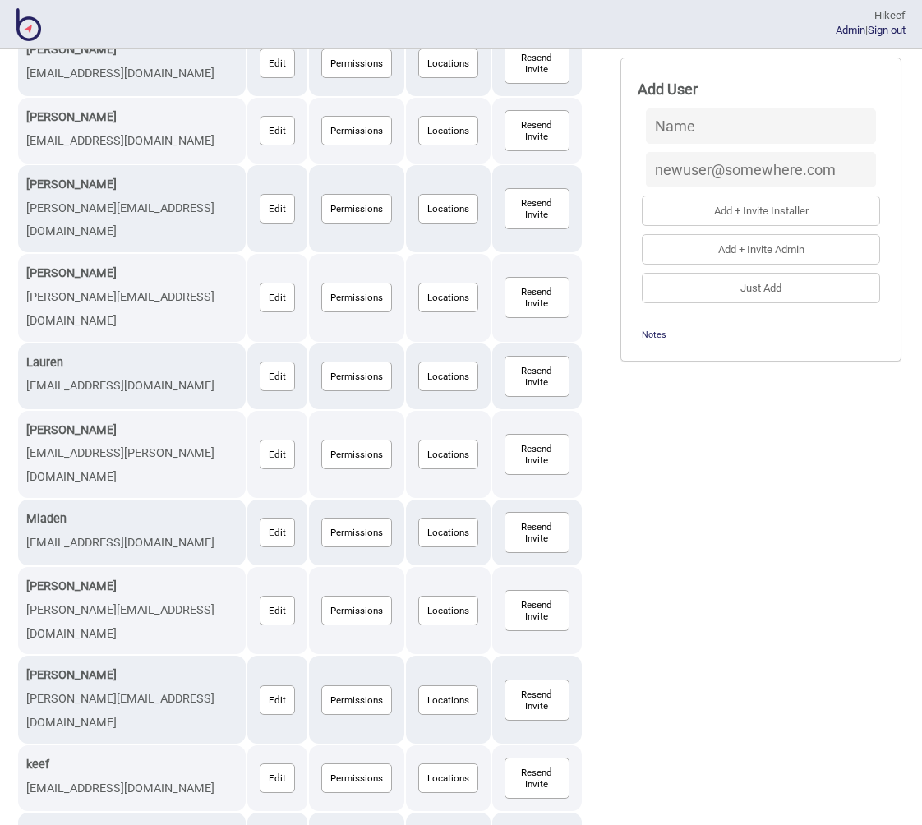
scroll to position [1068, 0]
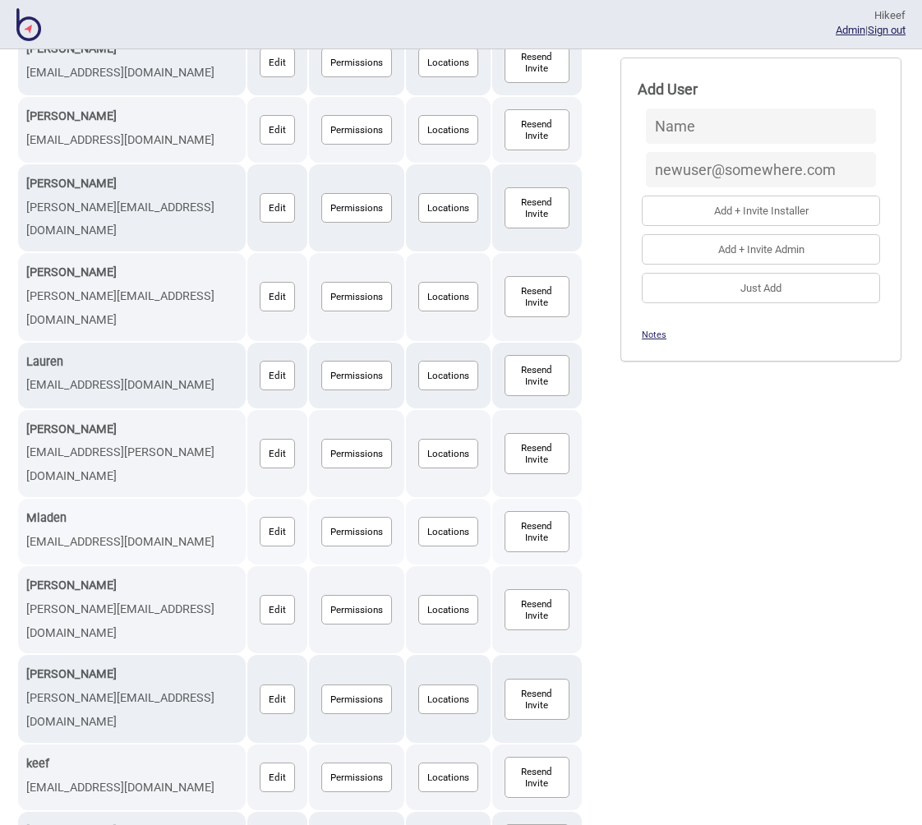
click at [260, 517] on button "Edit" at bounding box center [277, 532] width 35 height 30
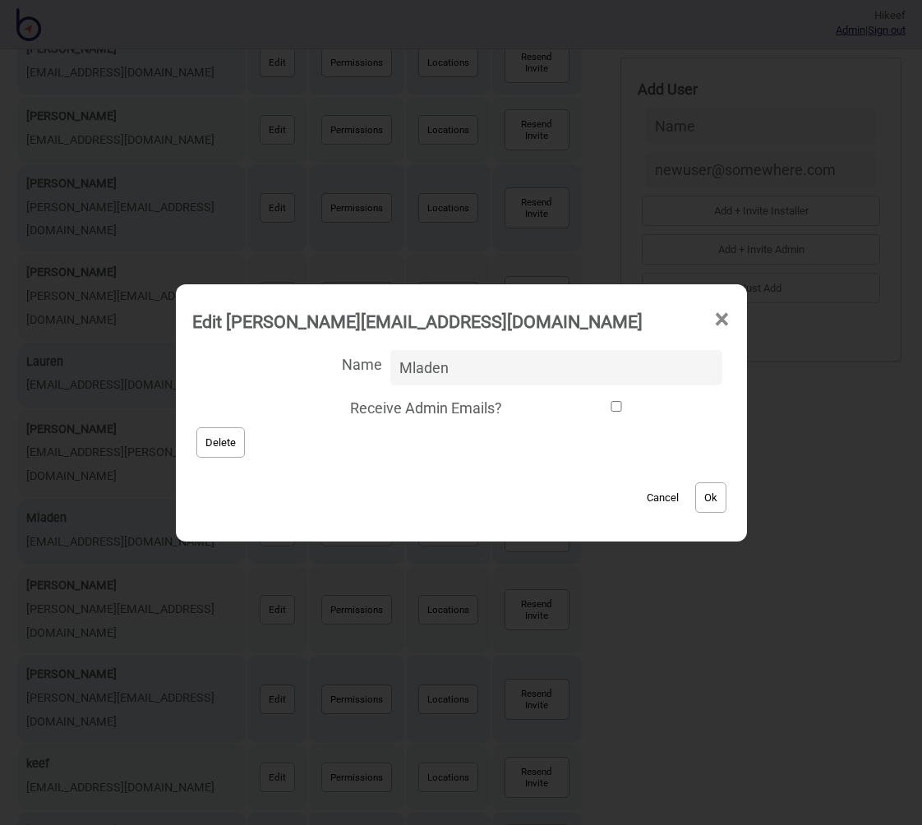
click at [241, 446] on button "Delete" at bounding box center [220, 442] width 48 height 30
click at [713, 318] on span "×" at bounding box center [721, 319] width 17 height 54
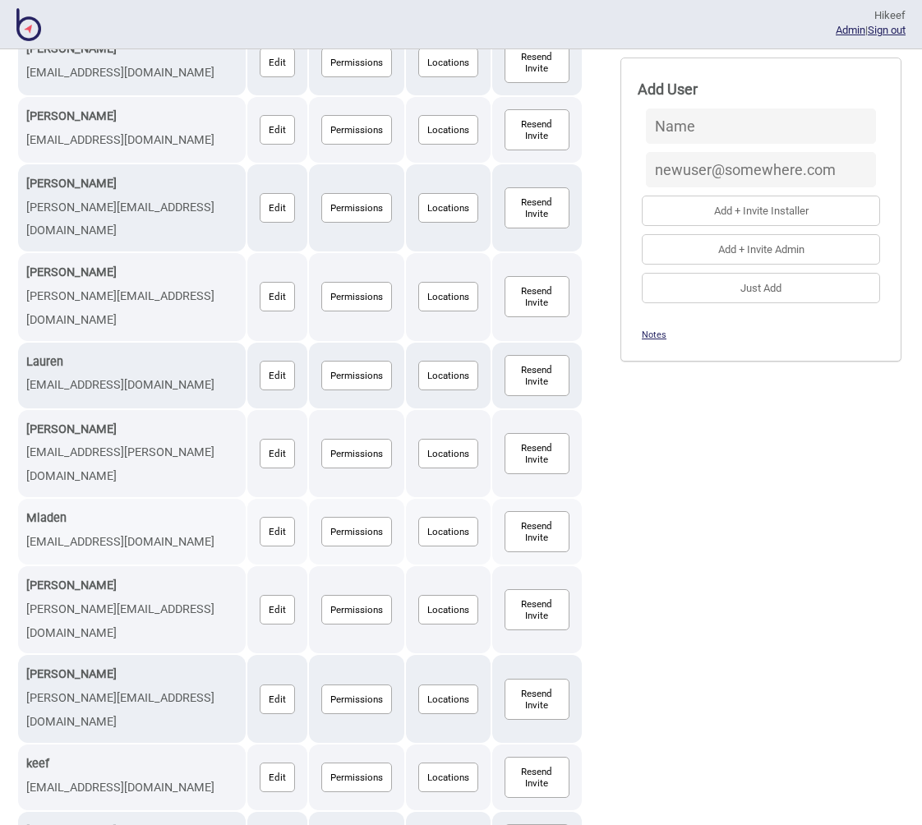
click at [418, 517] on button "Locations" at bounding box center [448, 532] width 60 height 30
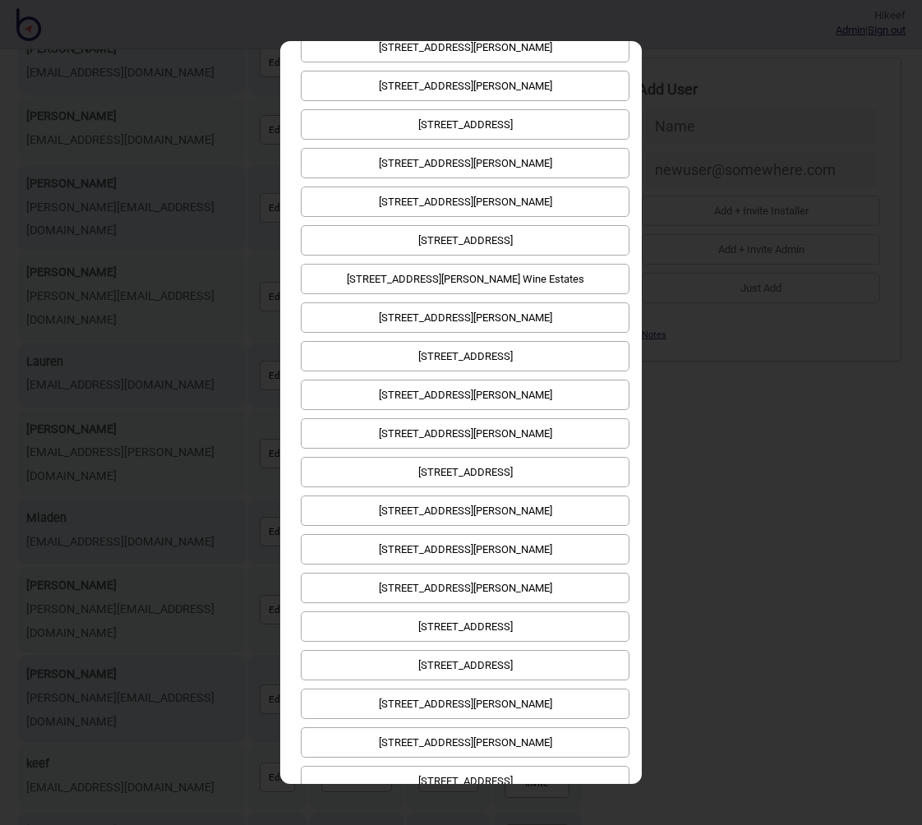
scroll to position [0, 0]
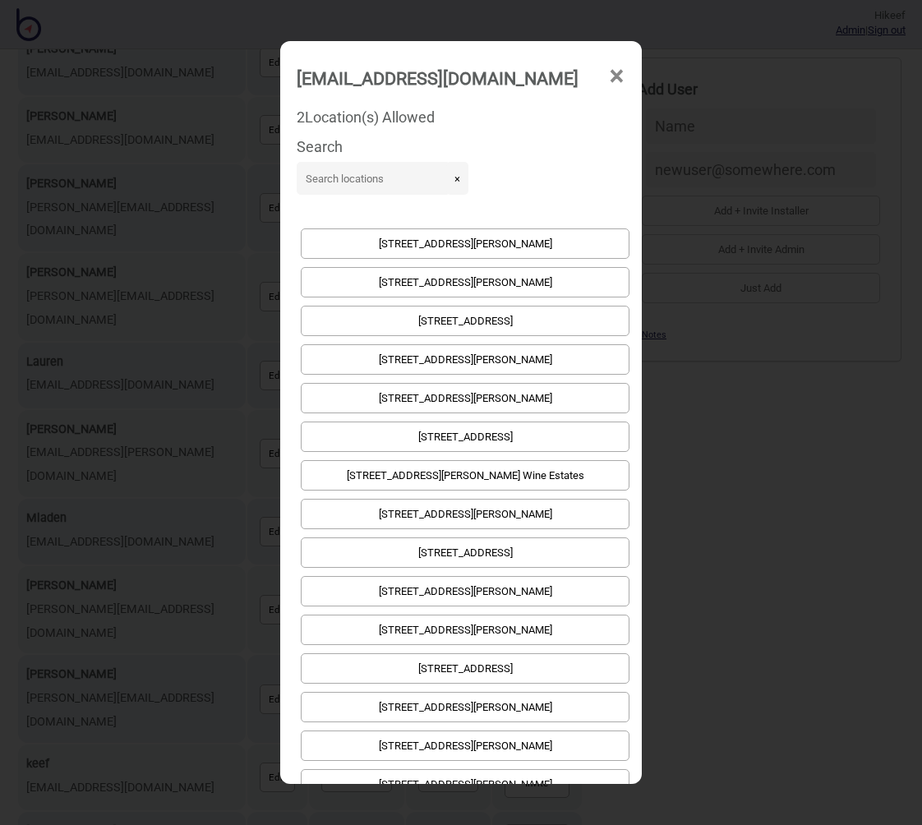
click at [415, 179] on input at bounding box center [374, 178] width 154 height 33
click at [814, 243] on div "[EMAIL_ADDRESS][DOMAIN_NAME] × 2 Location(s) Allowed Search × [GEOGRAPHIC_DATA]…" at bounding box center [461, 412] width 922 height 825
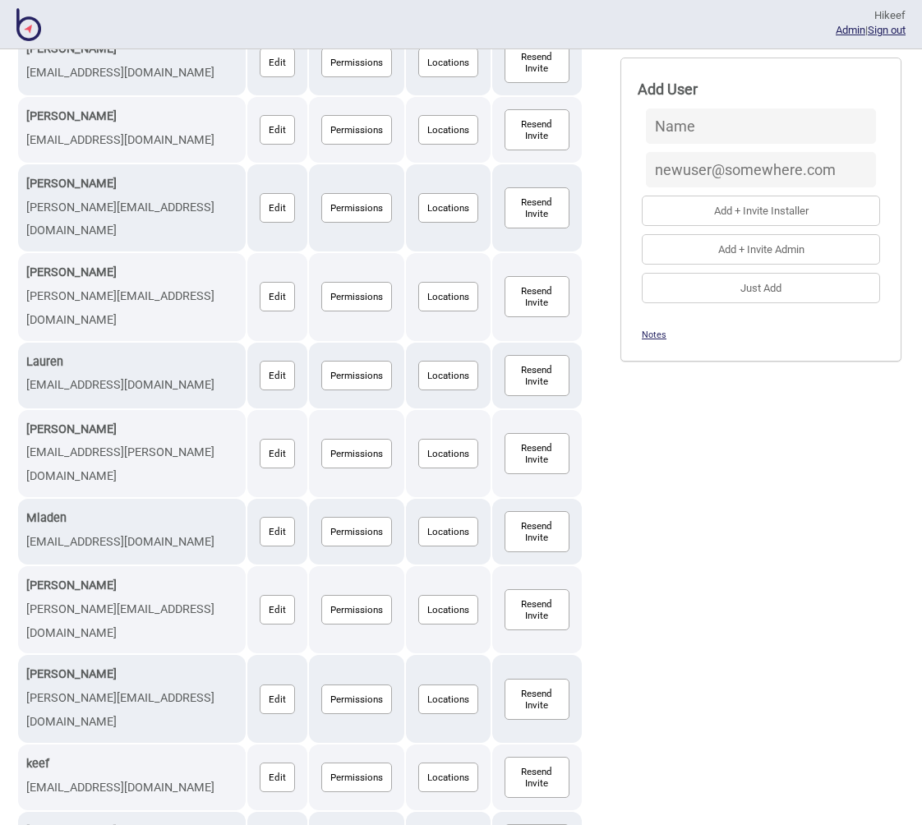
click at [639, 410] on div "[PERSON_NAME] [PERSON_NAME][EMAIL_ADDRESS][DOMAIN_NAME] Edit Permissions Locati…" at bounding box center [460, 207] width 889 height 2055
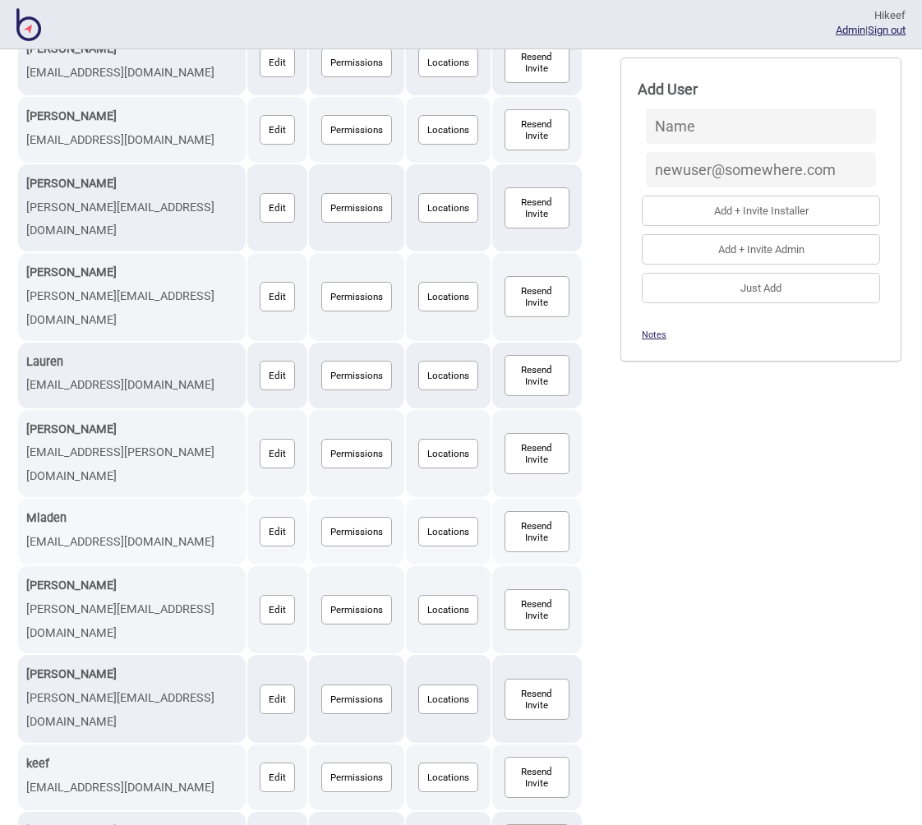
click at [418, 517] on button "Locations" at bounding box center [448, 532] width 60 height 30
click at [260, 517] on button "Edit" at bounding box center [277, 532] width 35 height 30
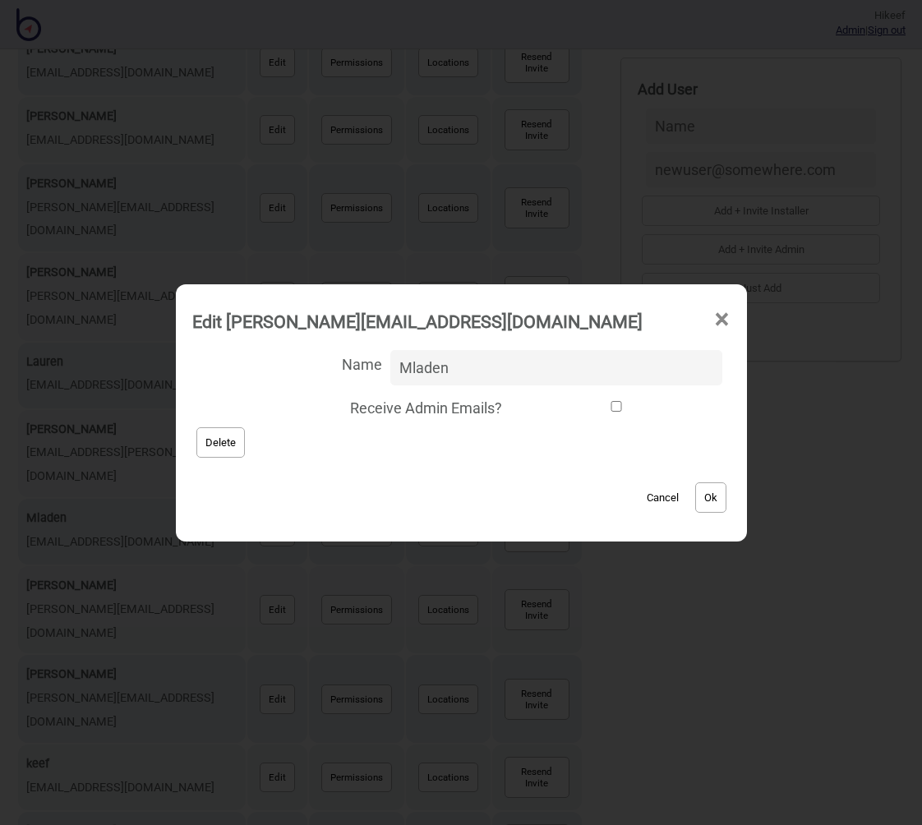
click at [226, 442] on button "Delete" at bounding box center [220, 442] width 48 height 30
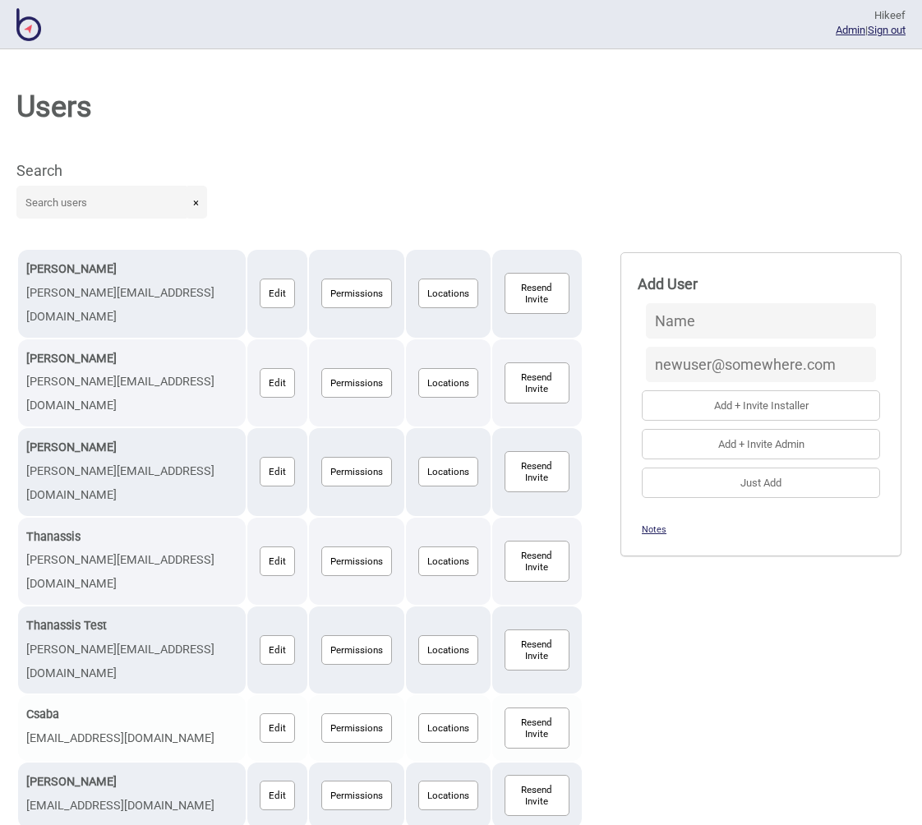
click at [418, 713] on button "Locations" at bounding box center [448, 728] width 60 height 30
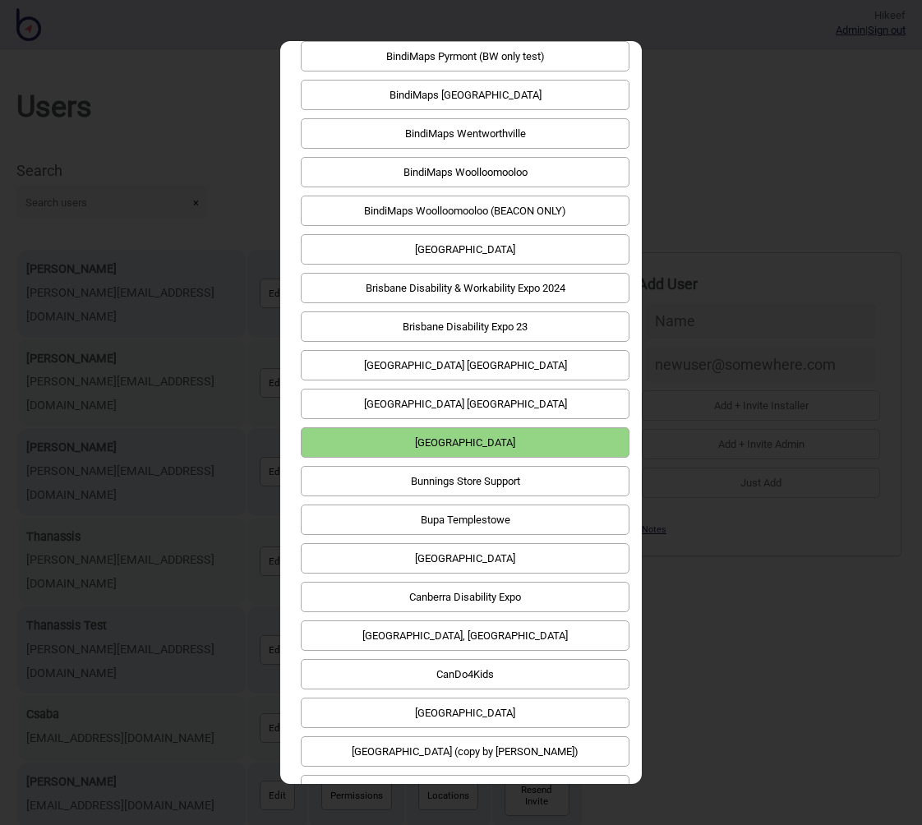
scroll to position [2127, 0]
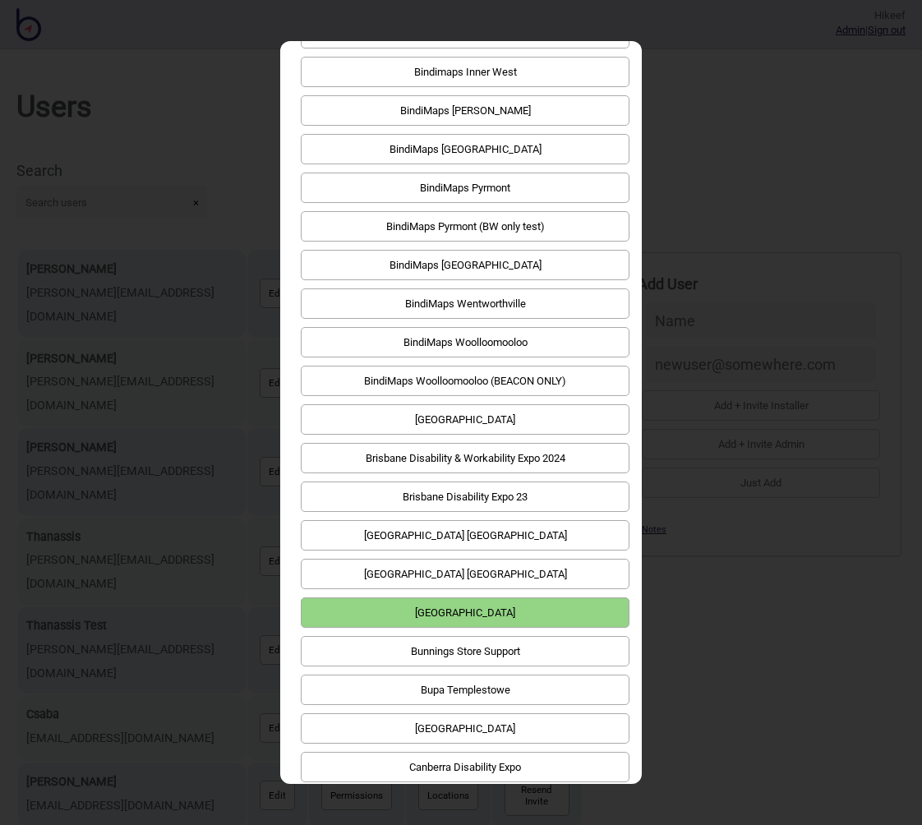
click at [796, 366] on div "[EMAIL_ADDRESS][DOMAIN_NAME] × 1 Location(s) Allowed Search × [STREET_ADDRESS][…" at bounding box center [461, 412] width 922 height 825
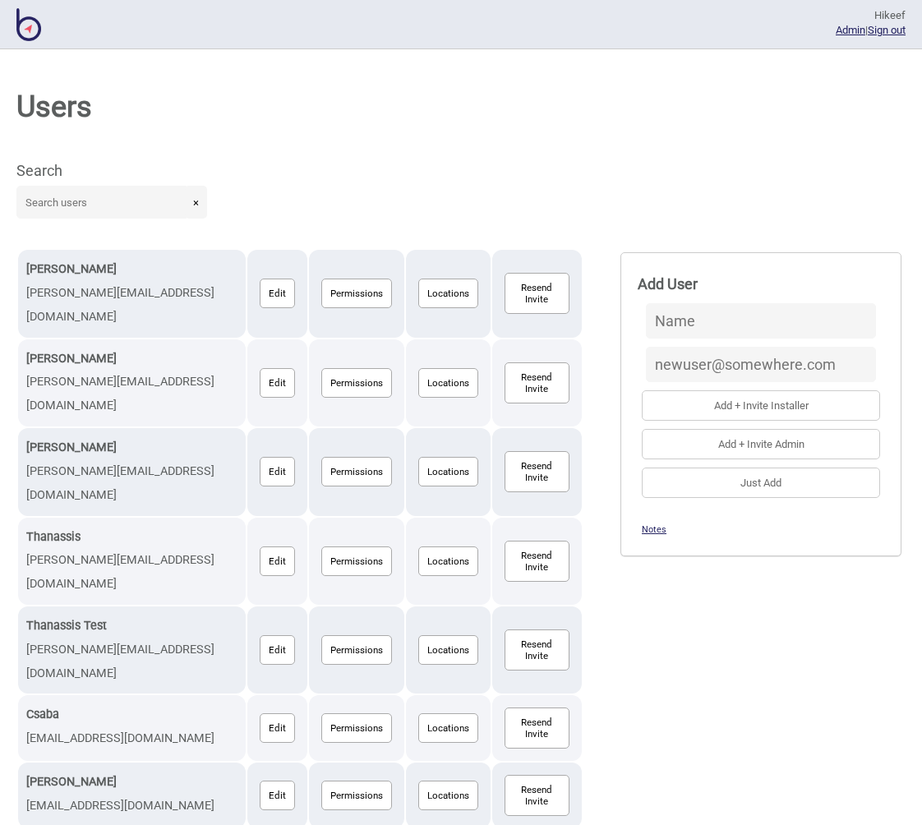
click at [690, 155] on div "Users Search × Alex alex@bindimaps.com Edit Permissions Locations Resend Invite…" at bounding box center [461, 437] width 922 height 776
click at [689, 156] on div "Search ×" at bounding box center [460, 202] width 889 height 92
